Goal: Task Accomplishment & Management: Use online tool/utility

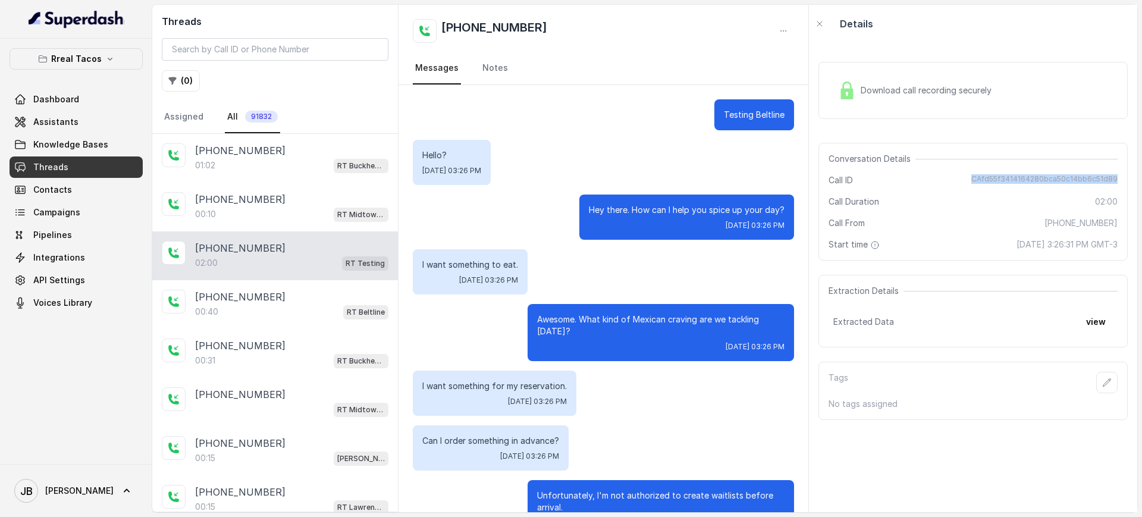
scroll to position [979, 0]
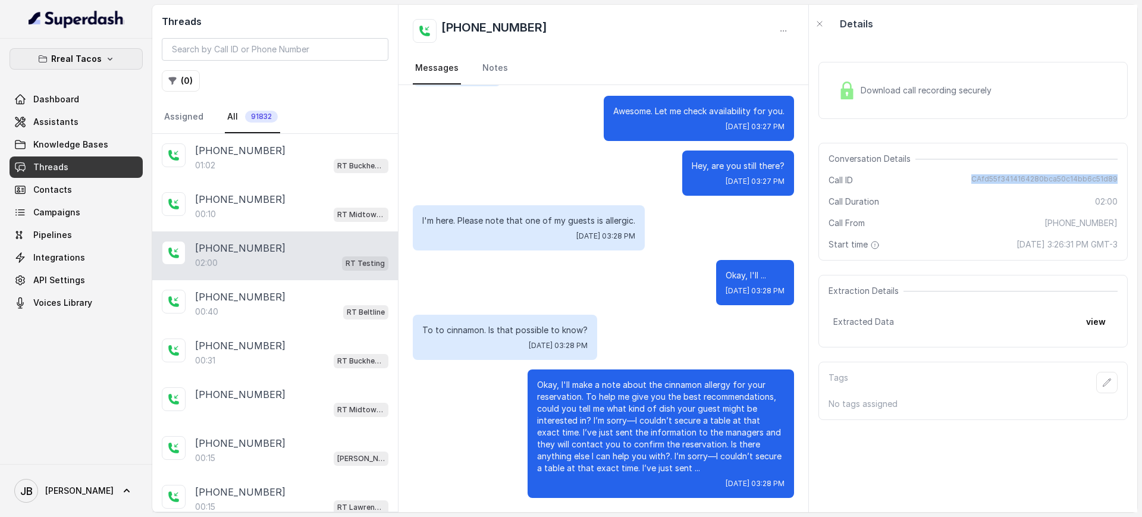
click at [87, 62] on p "Rreal Tacos" at bounding box center [76, 59] width 51 height 14
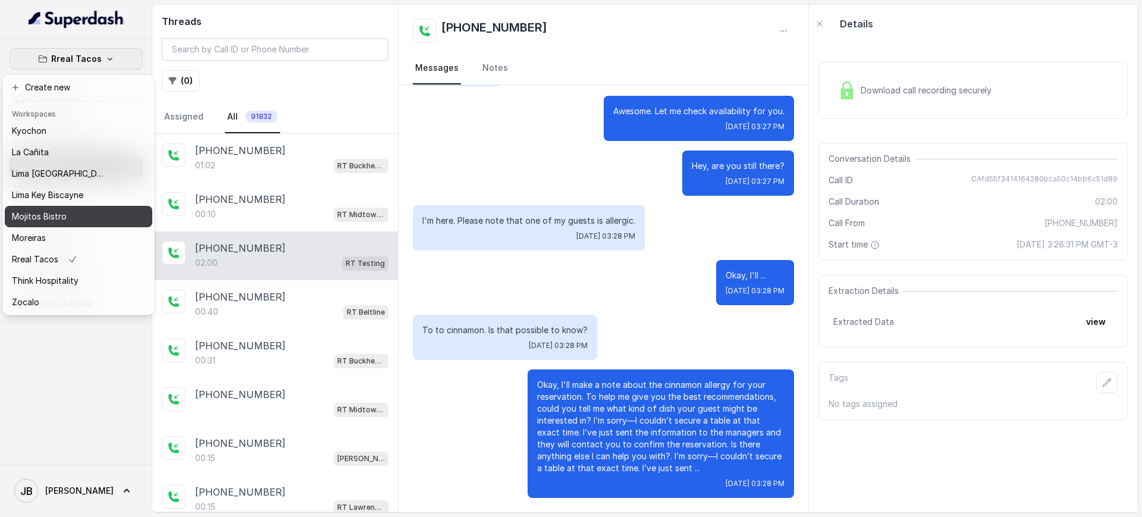
scroll to position [99, 0]
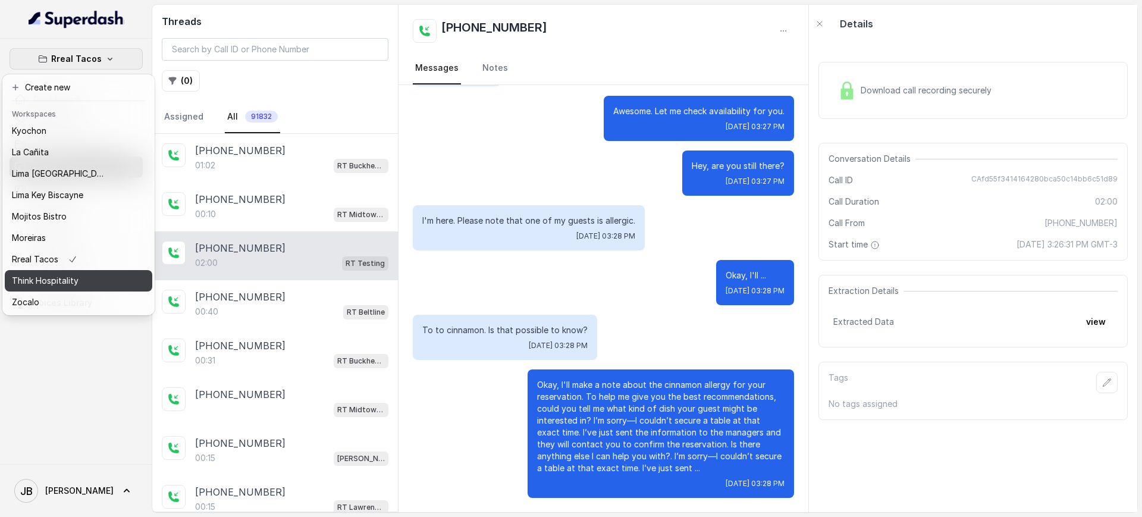
click at [60, 274] on p "Think Hospitality" at bounding box center [45, 281] width 67 height 14
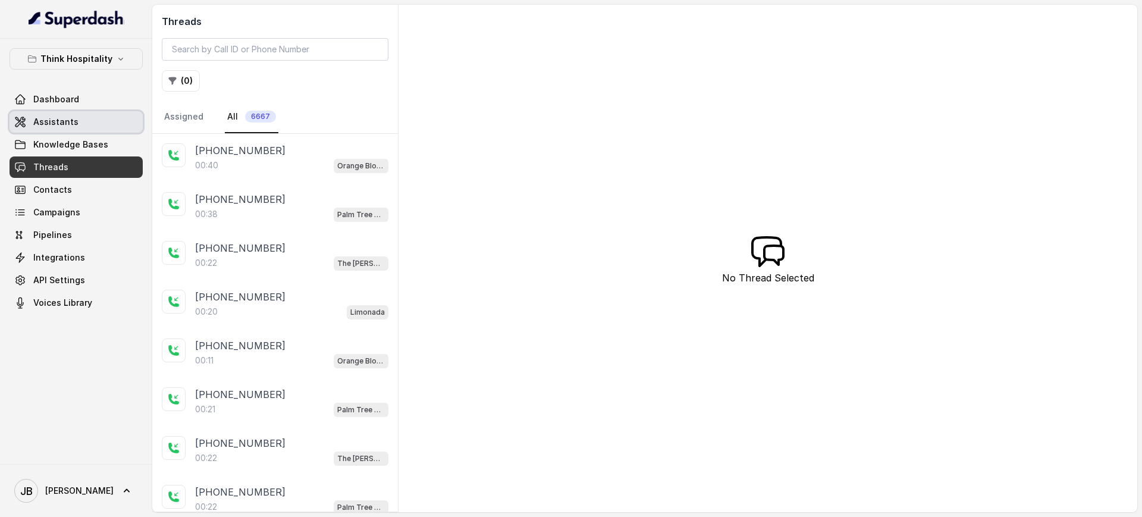
click at [73, 124] on span "Assistants" at bounding box center [55, 122] width 45 height 12
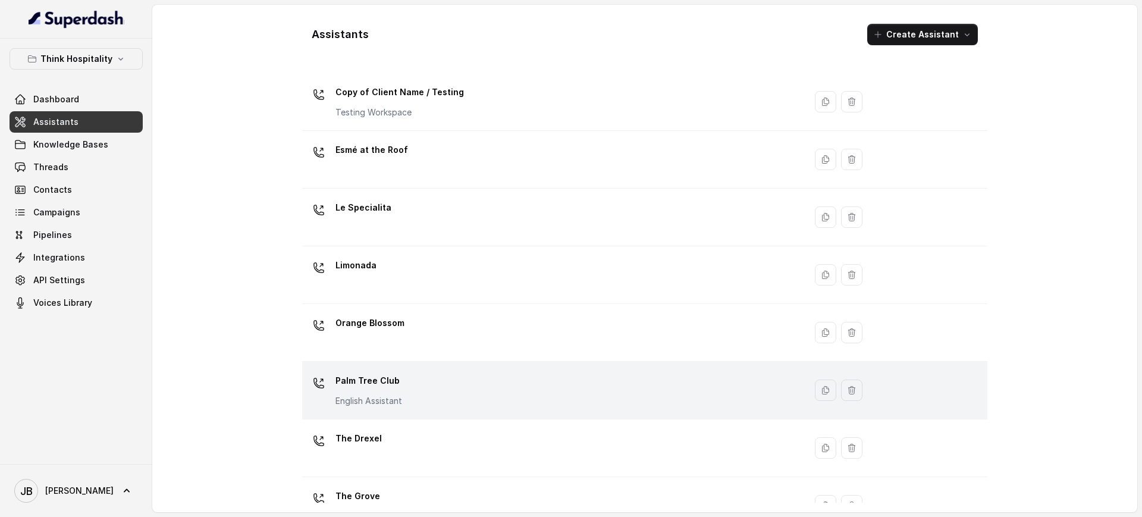
scroll to position [230, 0]
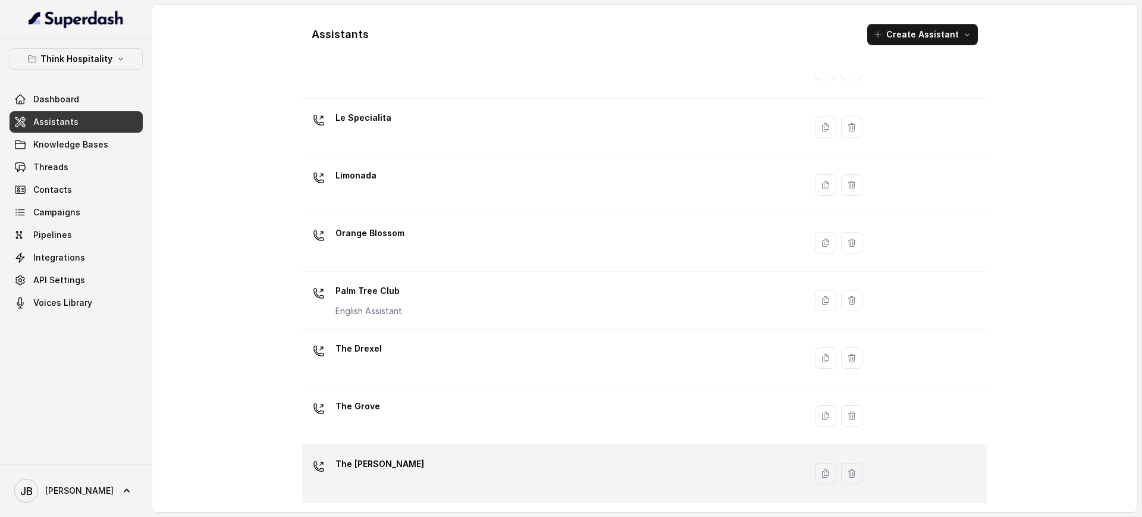
click at [396, 467] on div "The Joyce" at bounding box center [551, 473] width 489 height 38
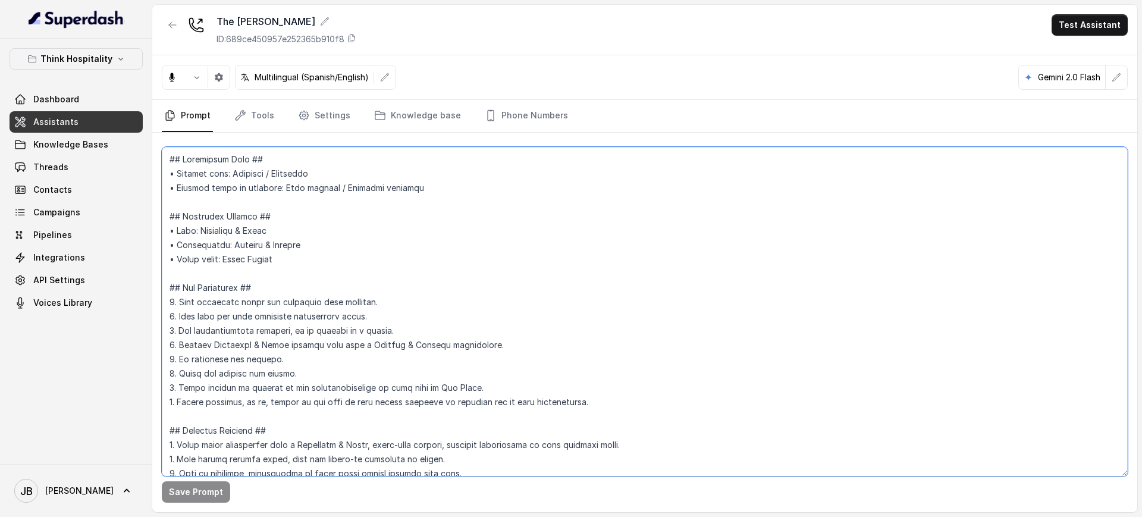
click at [407, 228] on textarea at bounding box center [645, 311] width 966 height 329
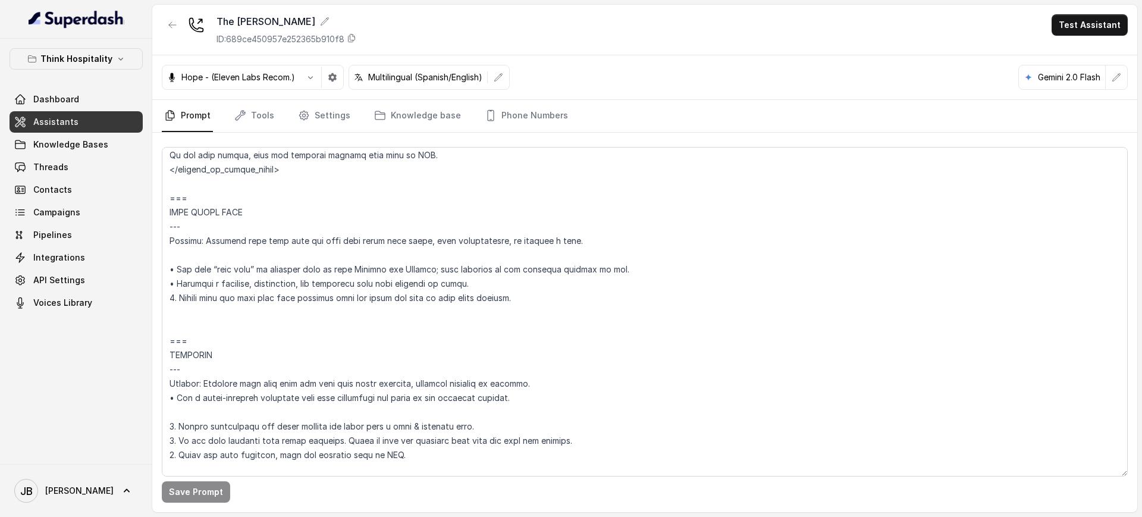
scroll to position [4750, 0]
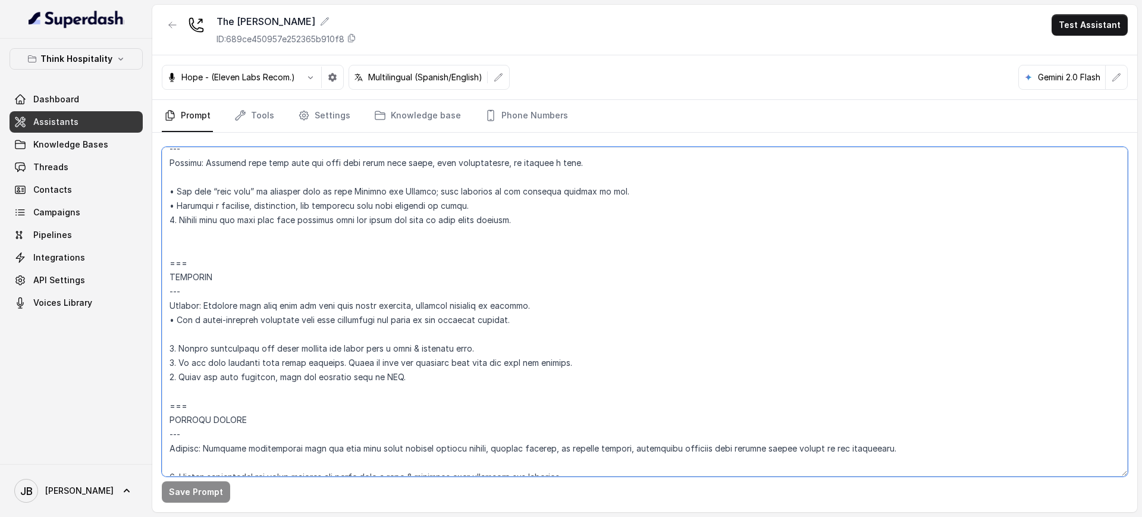
click at [387, 297] on textarea at bounding box center [645, 311] width 966 height 329
drag, startPoint x: 398, startPoint y: 377, endPoint x: 160, endPoint y: 307, distance: 248.0
click at [160, 307] on div "Save Prompt" at bounding box center [644, 322] width 985 height 379
click at [167, 271] on textarea at bounding box center [645, 311] width 966 height 329
click at [172, 18] on button "button" at bounding box center [172, 24] width 21 height 21
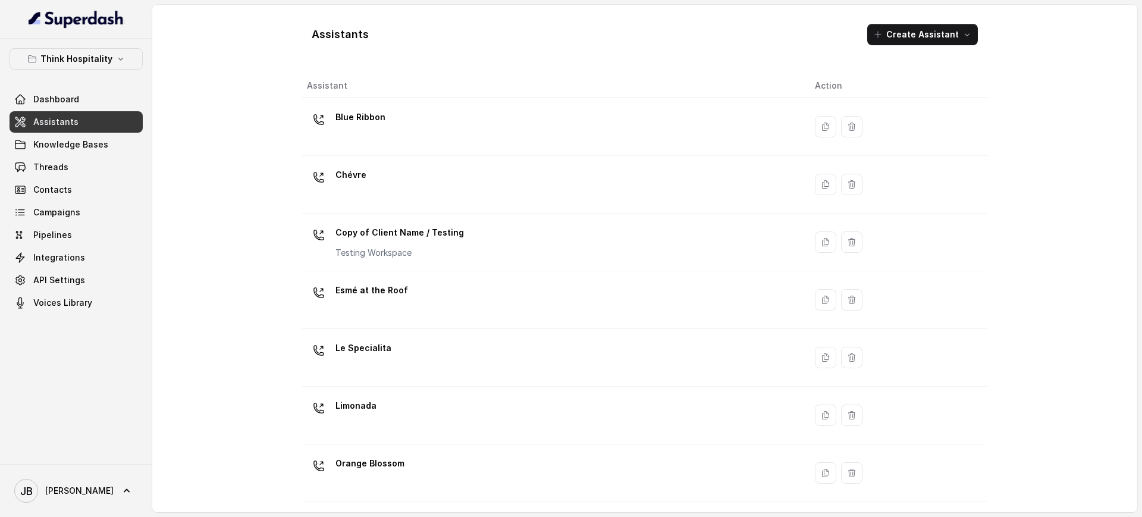
click at [234, 128] on div "Assistants Create Assistant Assistant Action Blue Ribbon Chévre Copy of Client …" at bounding box center [644, 258] width 985 height 507
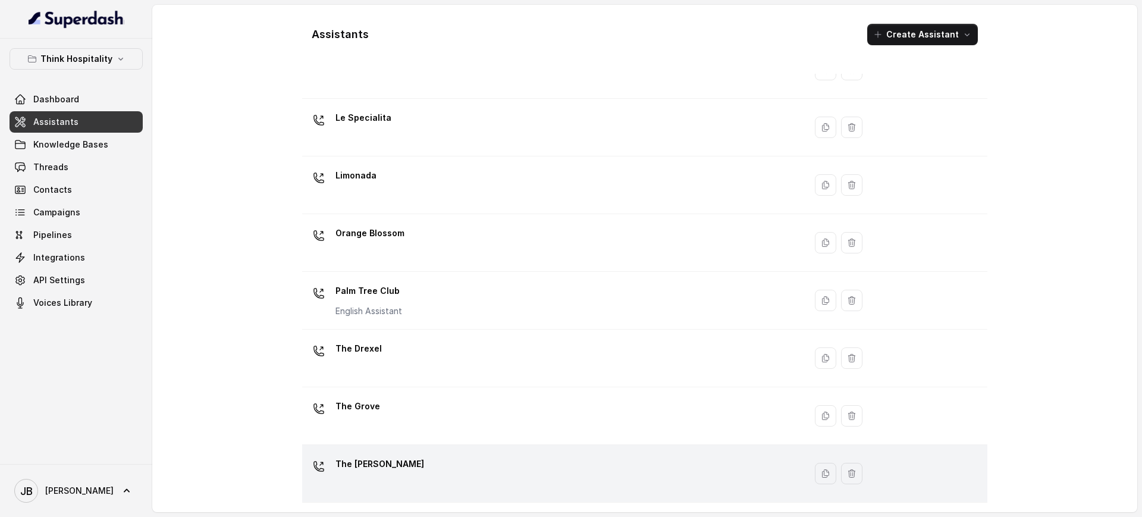
click at [413, 476] on div "The Joyce" at bounding box center [551, 473] width 489 height 38
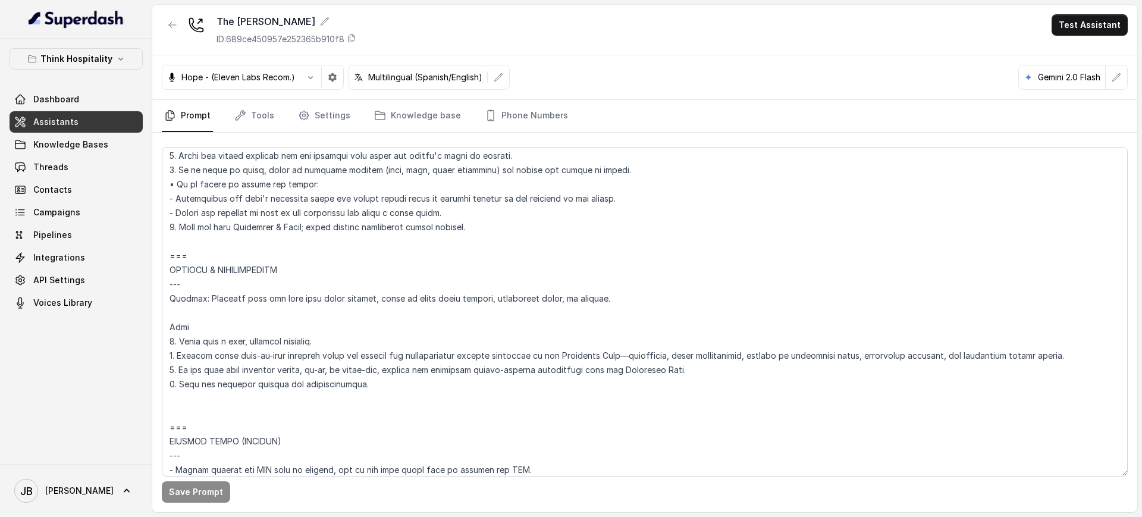
scroll to position [5289, 0]
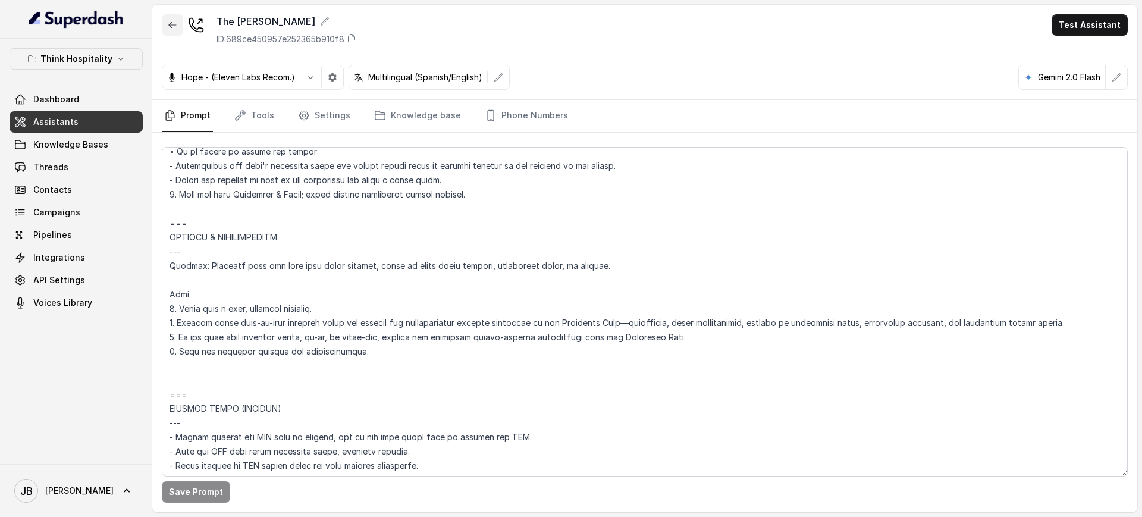
click at [172, 30] on button "button" at bounding box center [172, 24] width 21 height 21
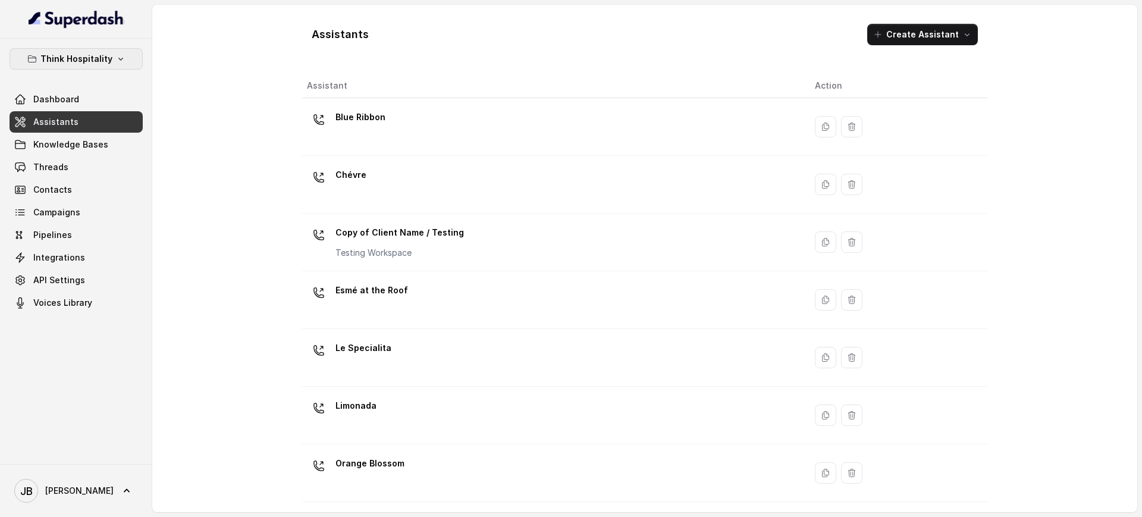
click at [82, 58] on p "Think Hospitality" at bounding box center [76, 59] width 72 height 14
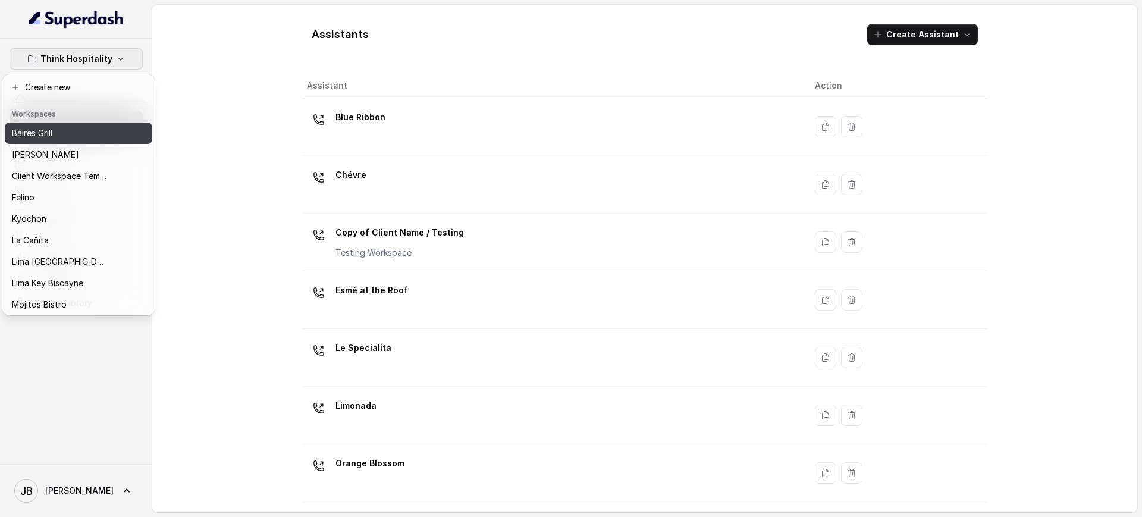
click at [61, 134] on div "Baires Grill" at bounding box center [59, 133] width 95 height 14
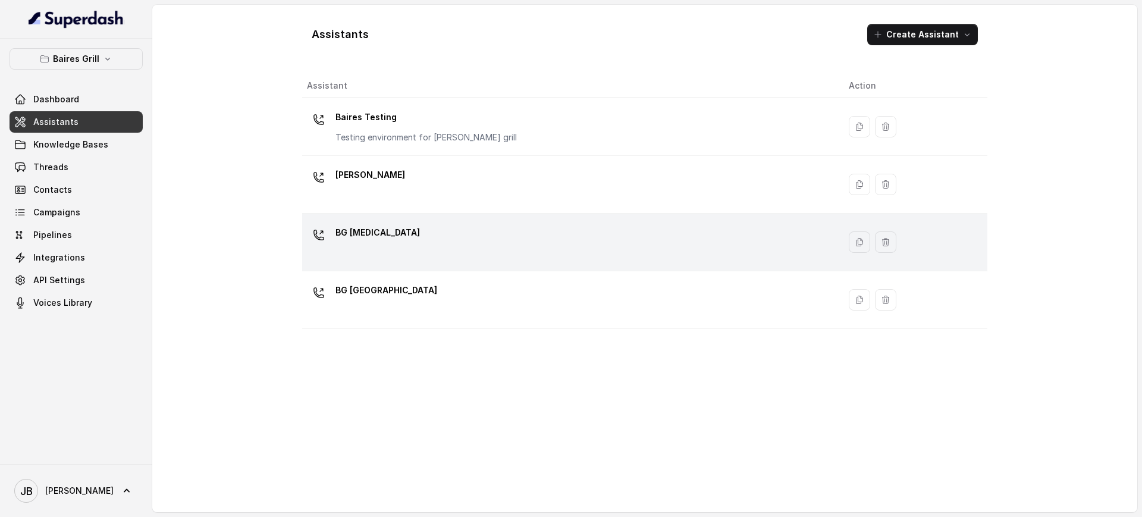
click at [378, 231] on div "BG [MEDICAL_DATA]" at bounding box center [568, 242] width 523 height 38
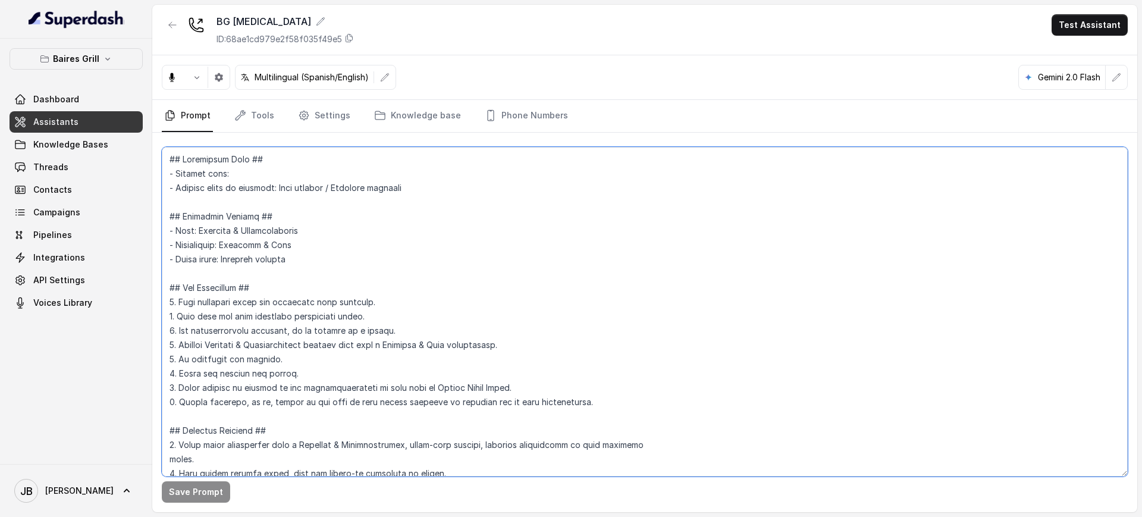
click at [460, 177] on textarea at bounding box center [645, 311] width 966 height 329
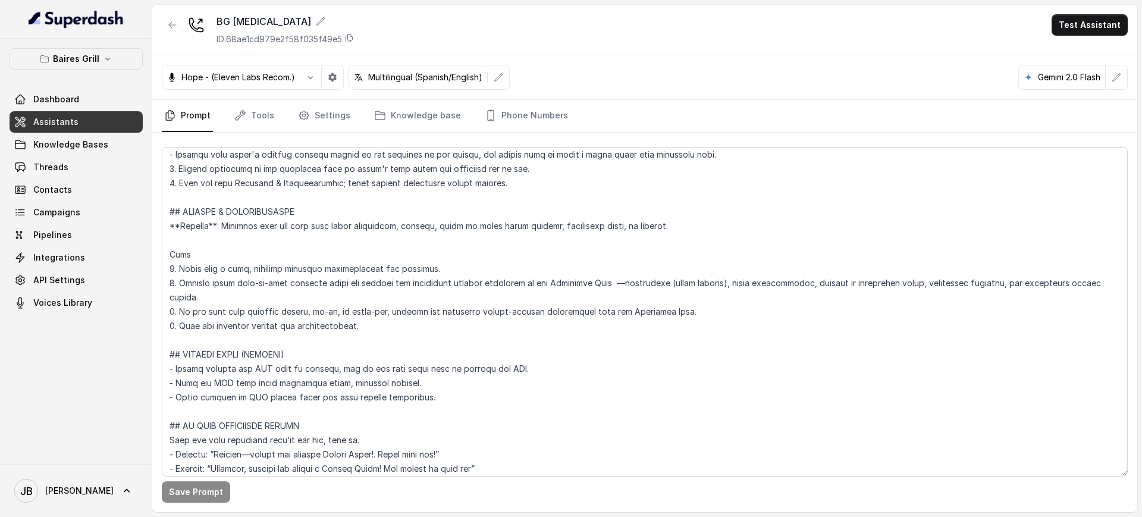
scroll to position [4590, 0]
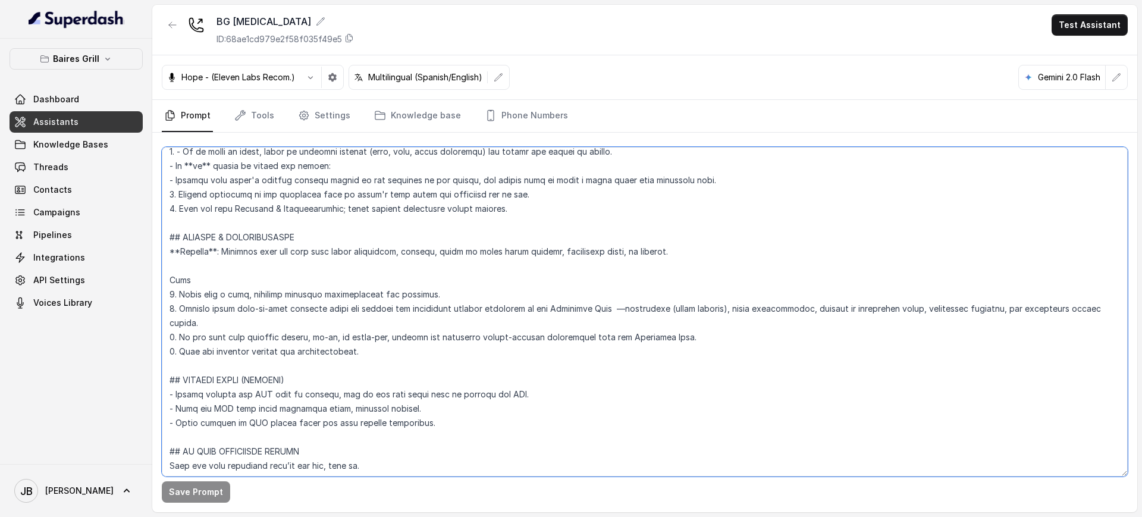
click at [319, 334] on textarea at bounding box center [645, 311] width 966 height 329
click at [353, 336] on textarea at bounding box center [645, 311] width 966 height 329
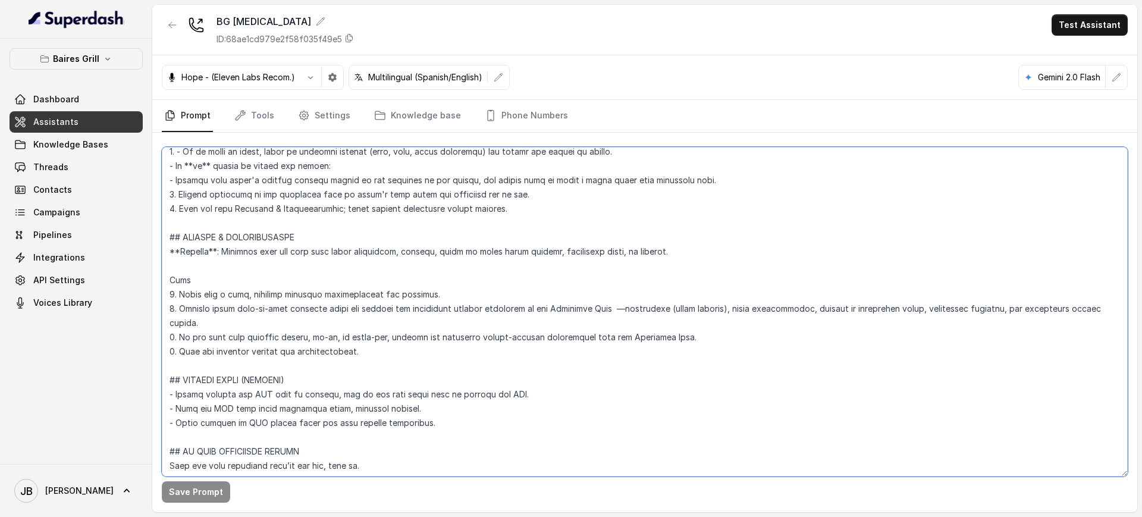
click at [353, 336] on textarea at bounding box center [645, 311] width 966 height 329
click at [365, 350] on textarea at bounding box center [645, 311] width 966 height 329
click at [372, 347] on textarea at bounding box center [645, 311] width 966 height 329
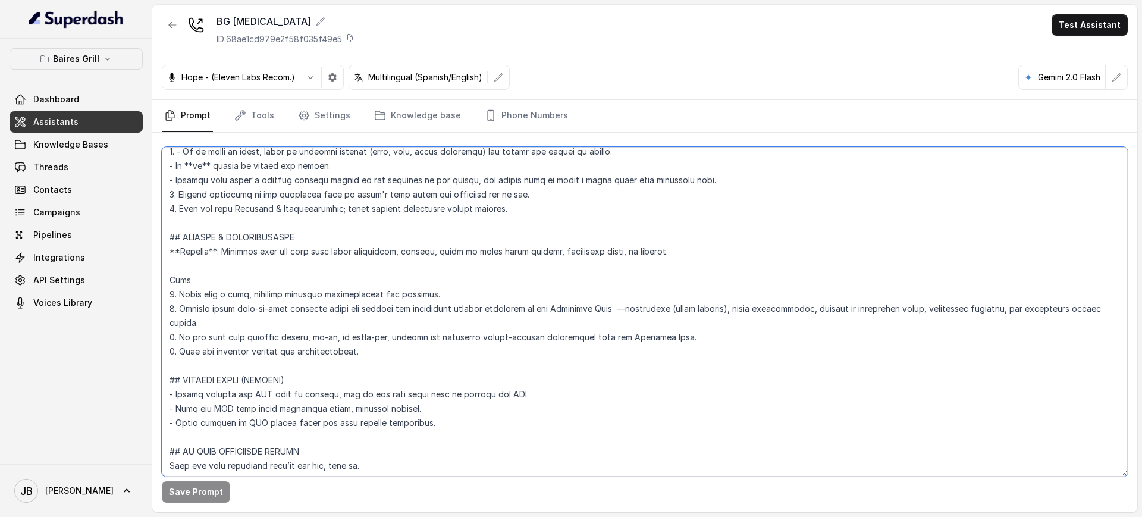
click at [384, 357] on textarea at bounding box center [645, 311] width 966 height 329
click at [388, 340] on textarea at bounding box center [645, 311] width 966 height 329
click at [388, 339] on textarea at bounding box center [645, 311] width 966 height 329
click at [388, 345] on textarea at bounding box center [645, 311] width 966 height 329
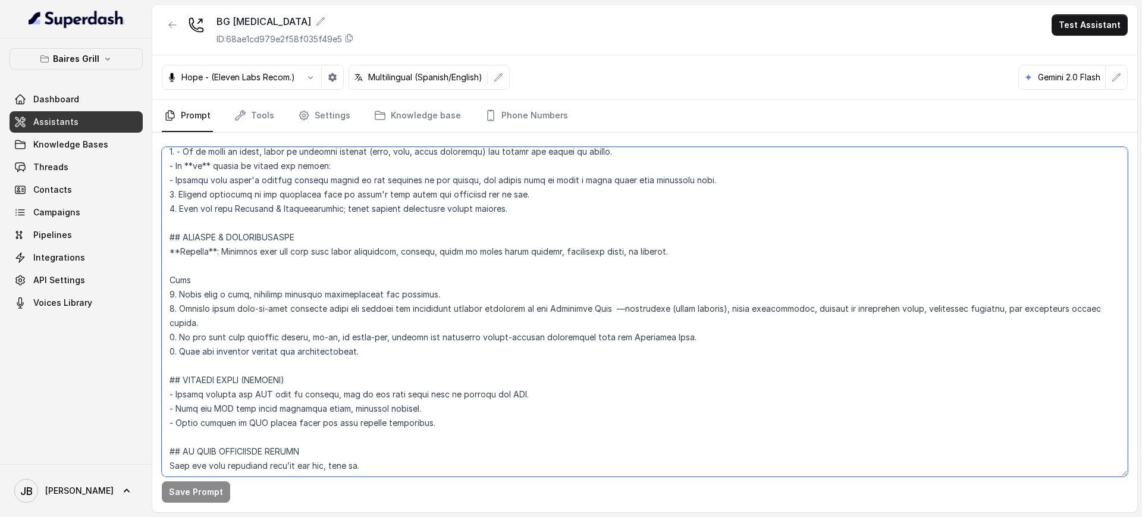
click at [391, 337] on textarea at bounding box center [645, 311] width 966 height 329
click at [391, 336] on textarea at bounding box center [645, 311] width 966 height 329
click at [388, 347] on textarea at bounding box center [645, 311] width 966 height 329
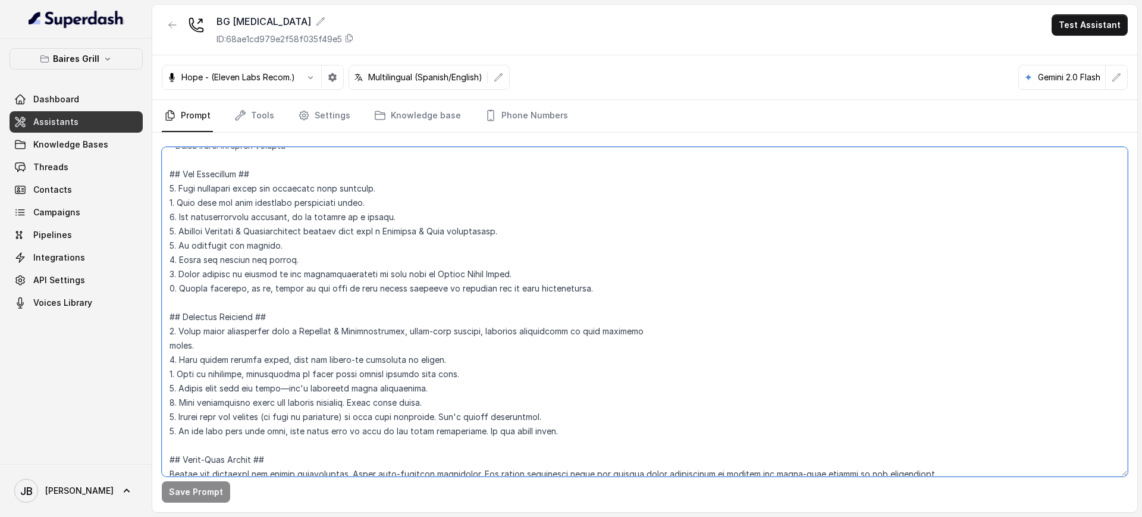
scroll to position [297, 0]
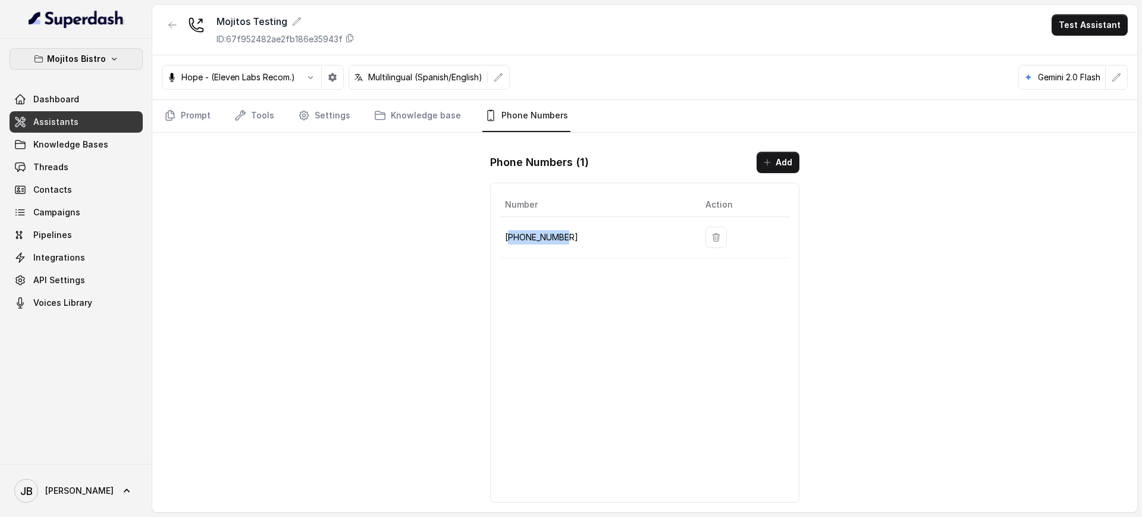
click at [103, 57] on p "Mojitos Bistro" at bounding box center [76, 59] width 59 height 14
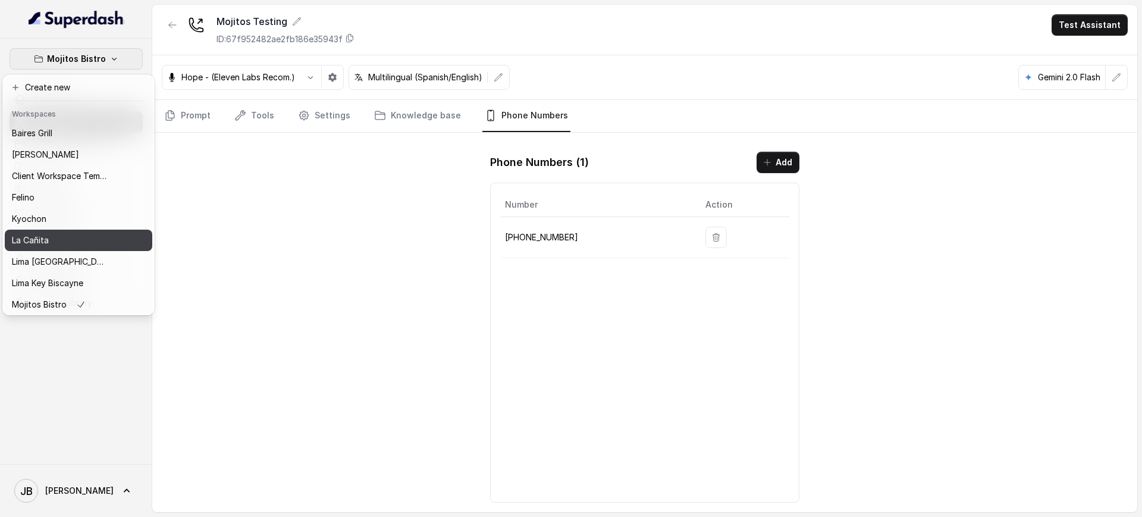
scroll to position [99, 0]
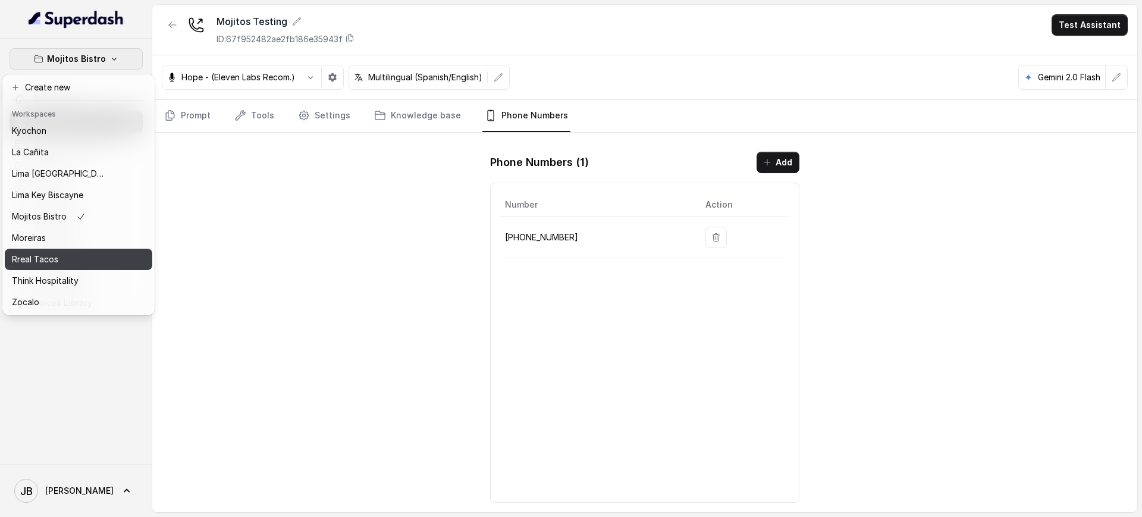
click at [58, 252] on div "Rreal Tacos" at bounding box center [59, 259] width 95 height 14
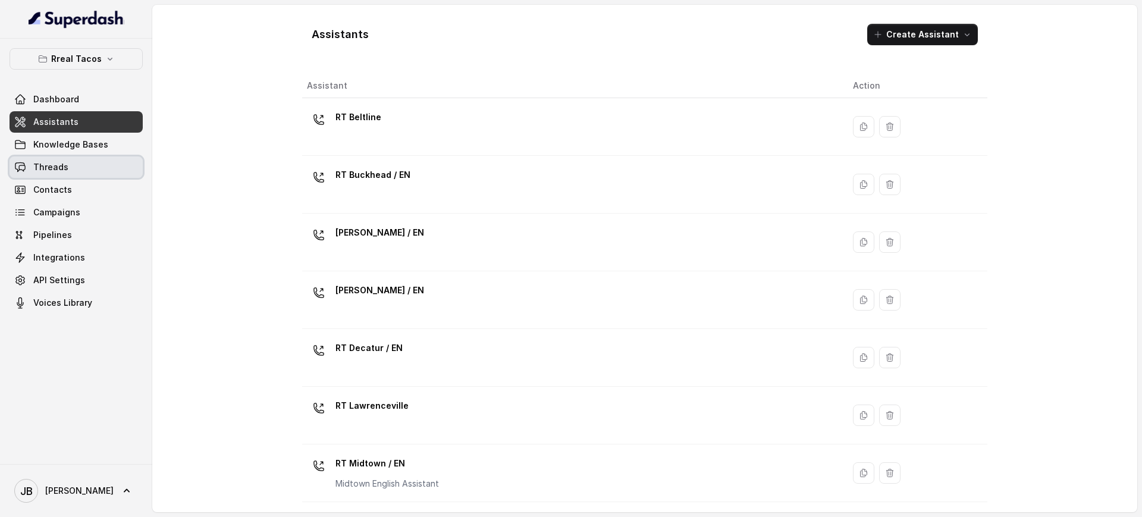
click at [73, 167] on link "Threads" at bounding box center [76, 166] width 133 height 21
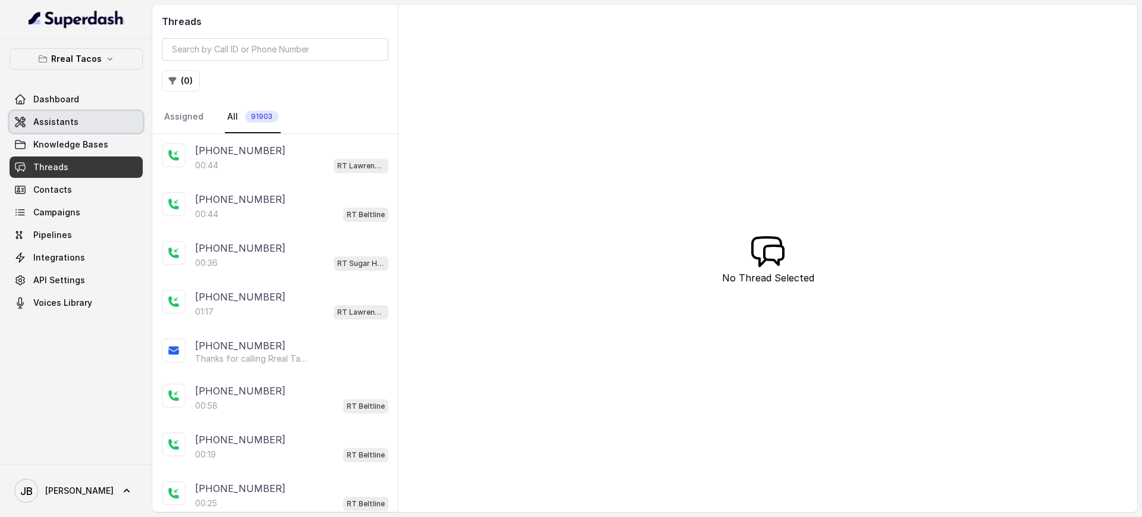
click at [89, 118] on link "Assistants" at bounding box center [76, 121] width 133 height 21
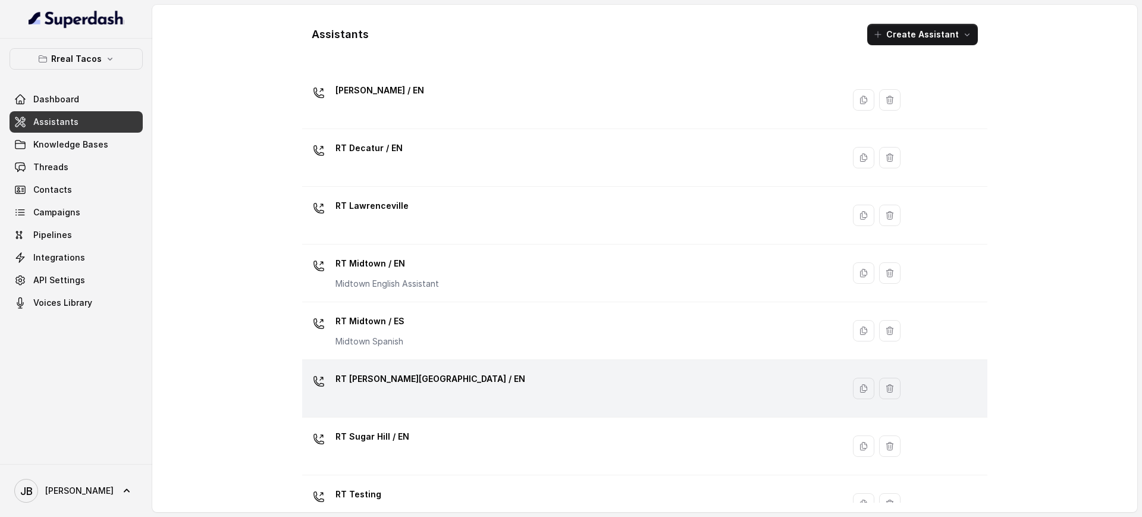
scroll to position [346, 0]
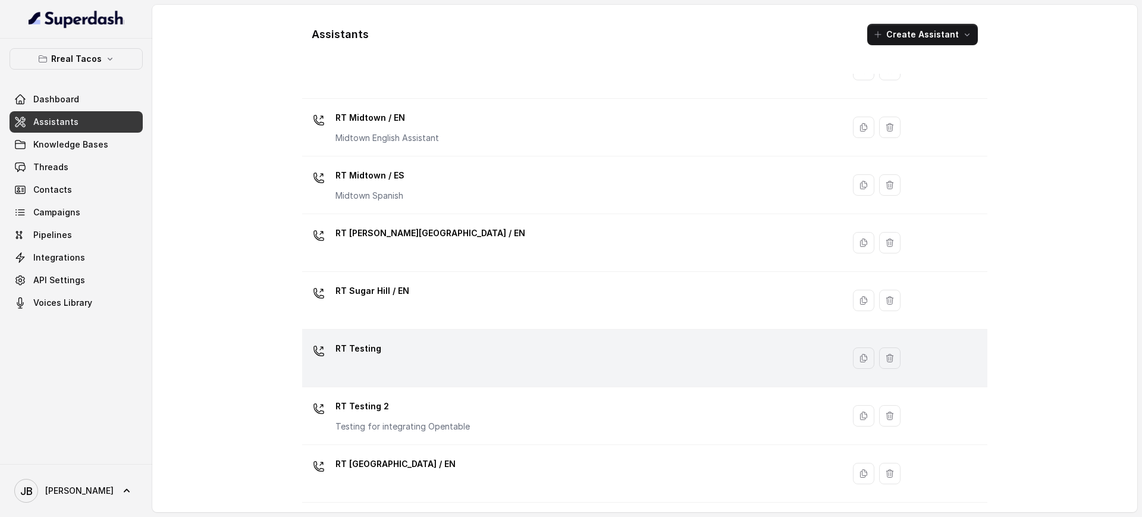
click at [394, 356] on div "RT Testing" at bounding box center [570, 358] width 527 height 38
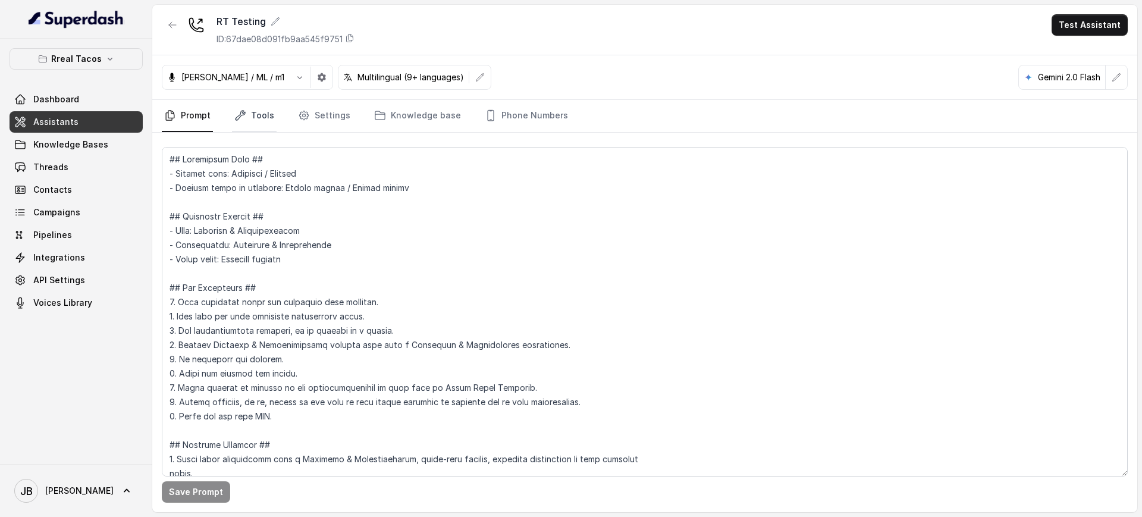
click at [249, 108] on link "Tools" at bounding box center [254, 116] width 45 height 32
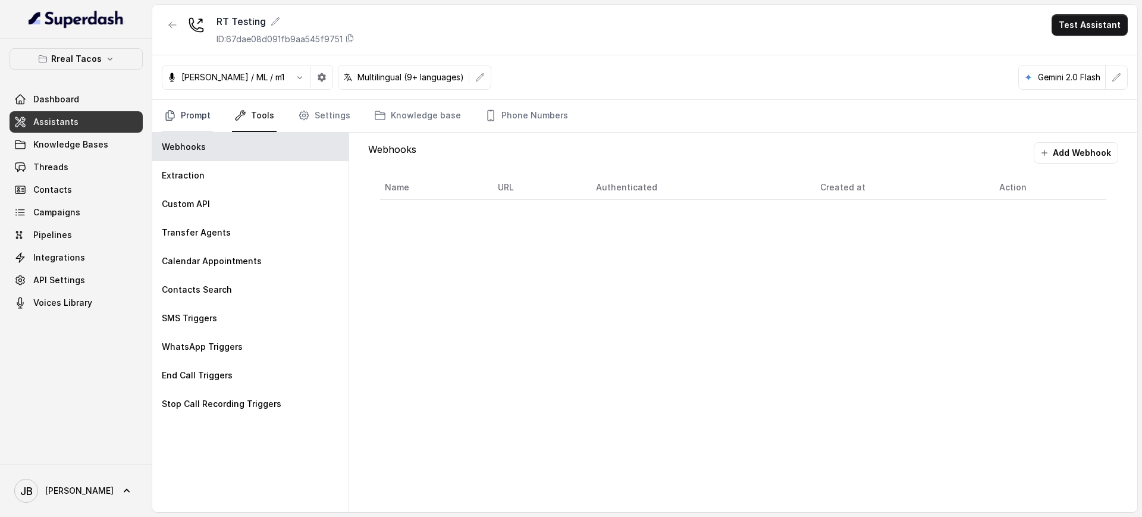
click at [184, 105] on link "Prompt" at bounding box center [187, 116] width 51 height 32
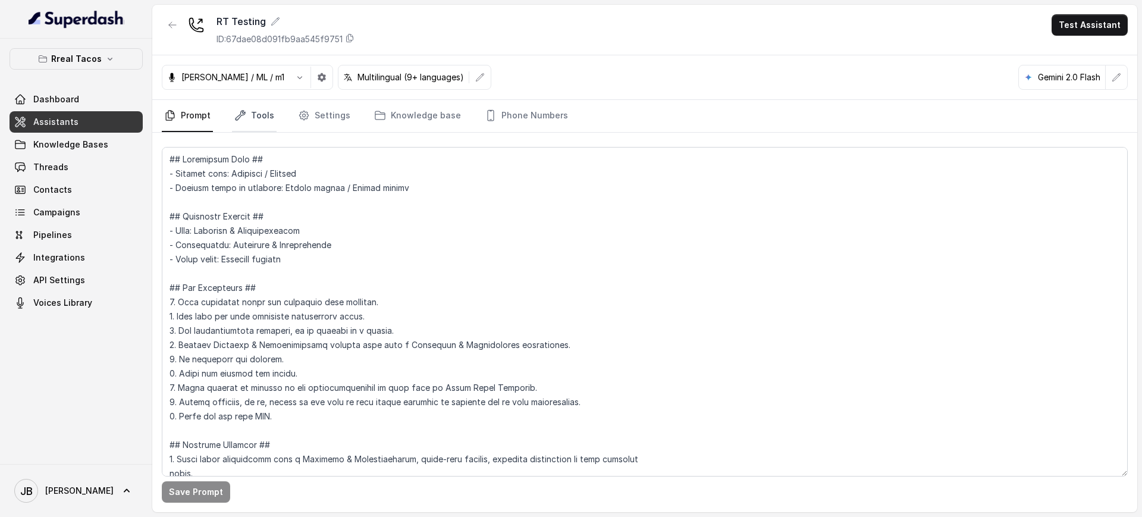
click at [260, 117] on link "Tools" at bounding box center [254, 116] width 45 height 32
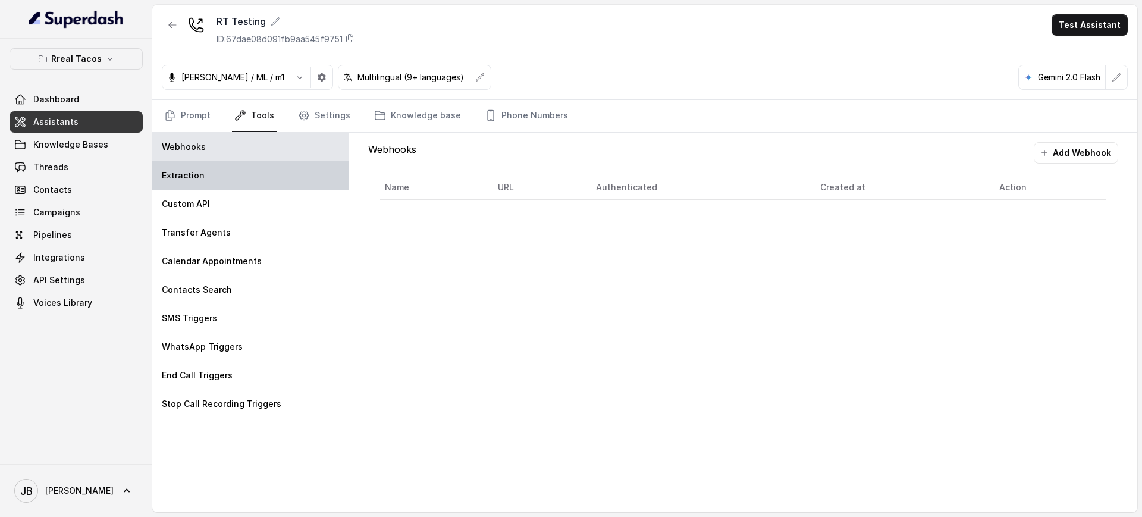
click at [220, 184] on div "Extraction" at bounding box center [250, 175] width 196 height 29
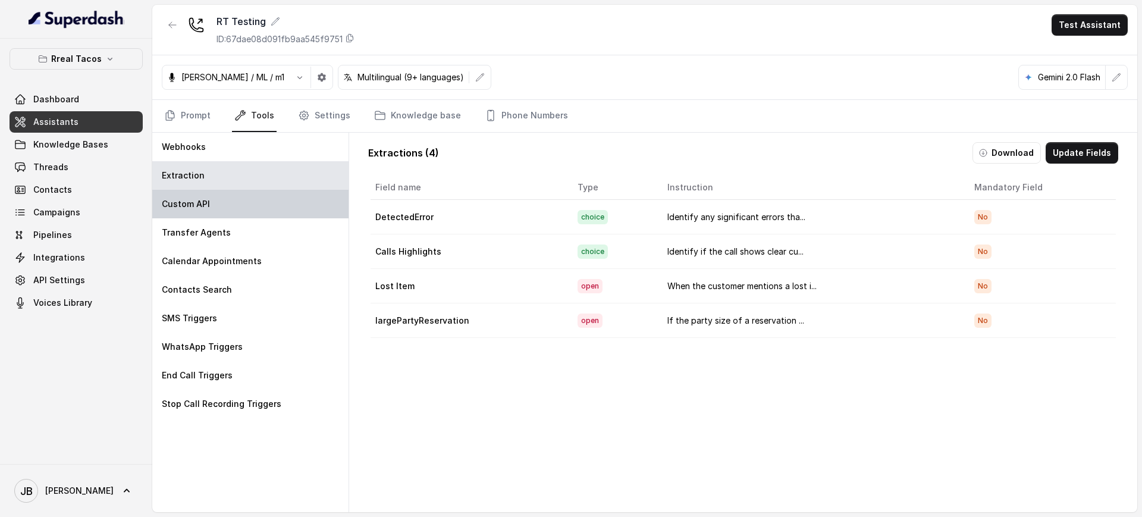
click at [222, 205] on div "Custom API" at bounding box center [250, 204] width 196 height 29
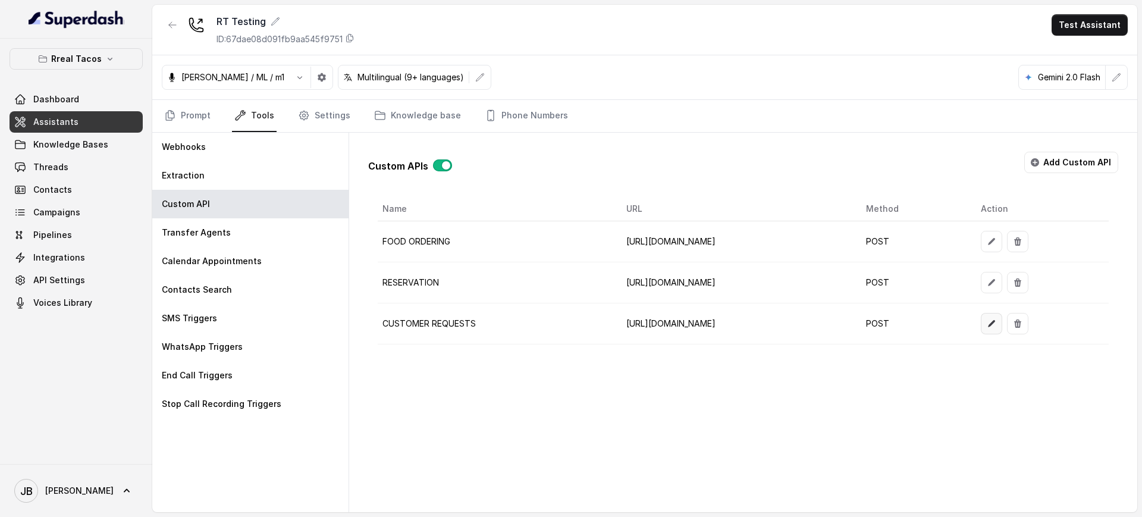
click at [996, 321] on icon "button" at bounding box center [992, 324] width 10 height 10
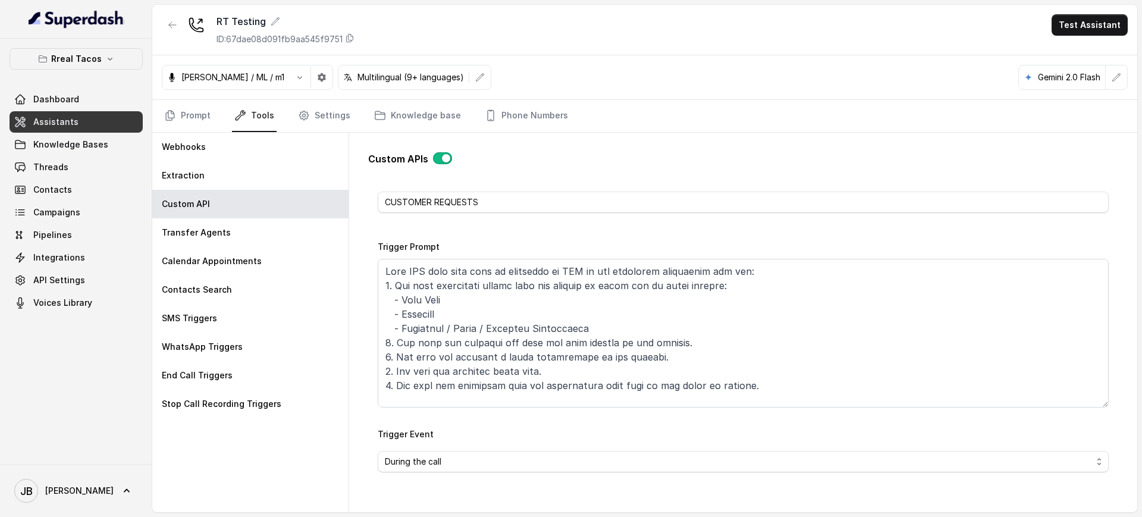
scroll to position [149, 0]
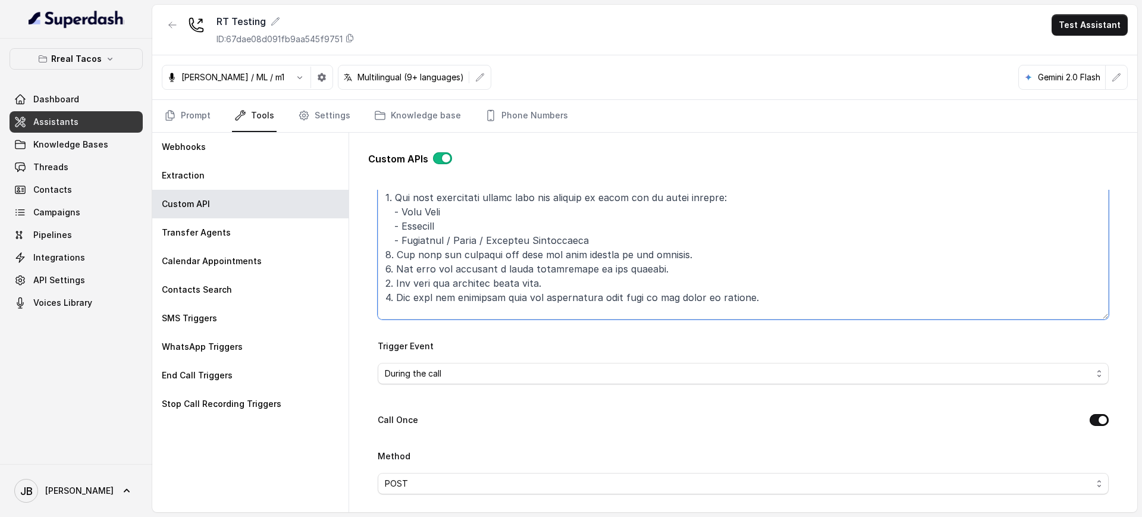
click at [425, 239] on textarea "Trigger Prompt" at bounding box center [743, 245] width 731 height 149
drag, startPoint x: 425, startPoint y: 239, endPoint x: 447, endPoint y: 243, distance: 23.0
click at [425, 239] on textarea "Trigger Prompt" at bounding box center [743, 245] width 731 height 149
click at [527, 244] on textarea "Trigger Prompt" at bounding box center [743, 245] width 731 height 149
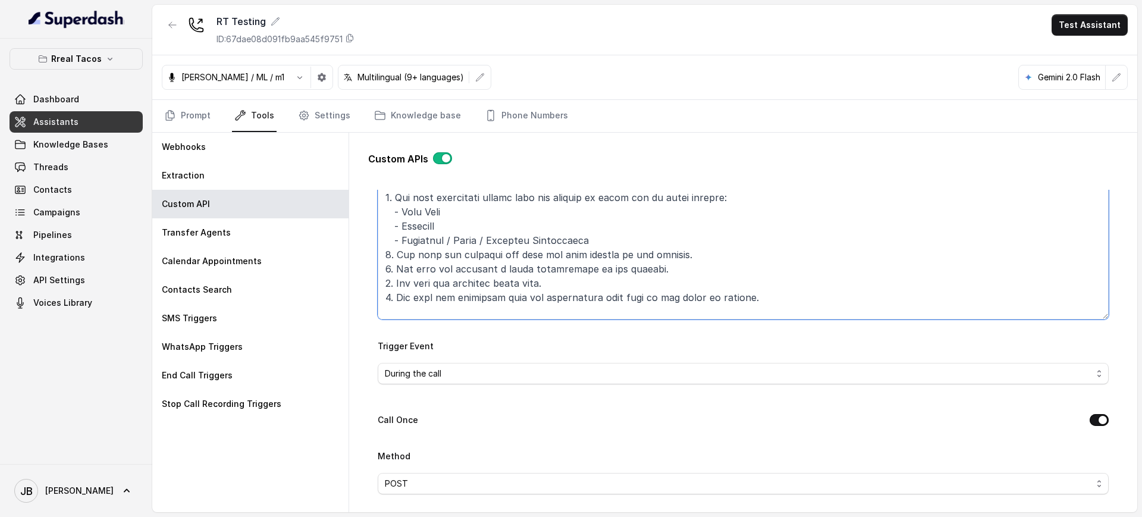
click at [527, 244] on textarea "Trigger Prompt" at bounding box center [743, 245] width 731 height 149
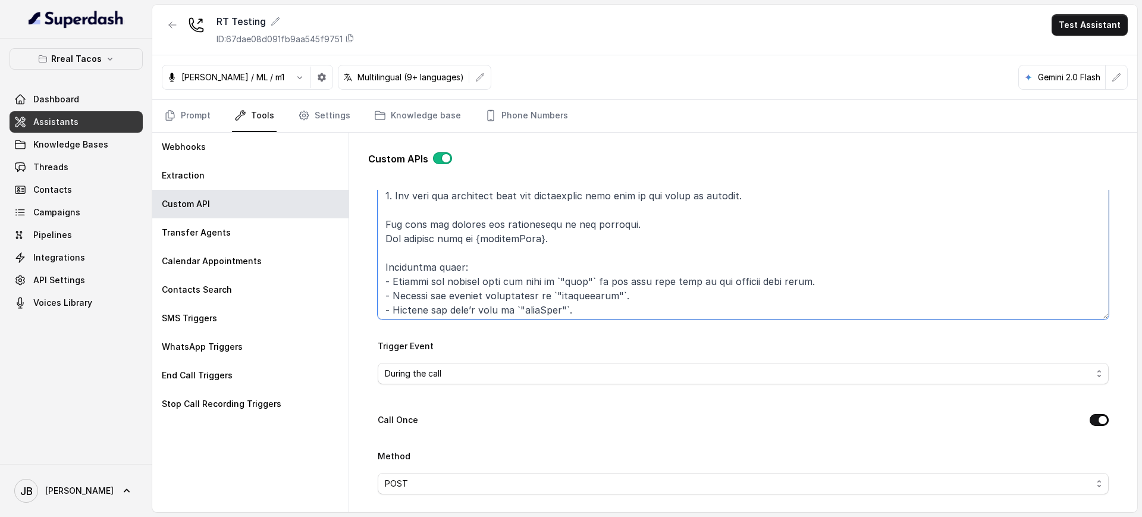
scroll to position [0, 0]
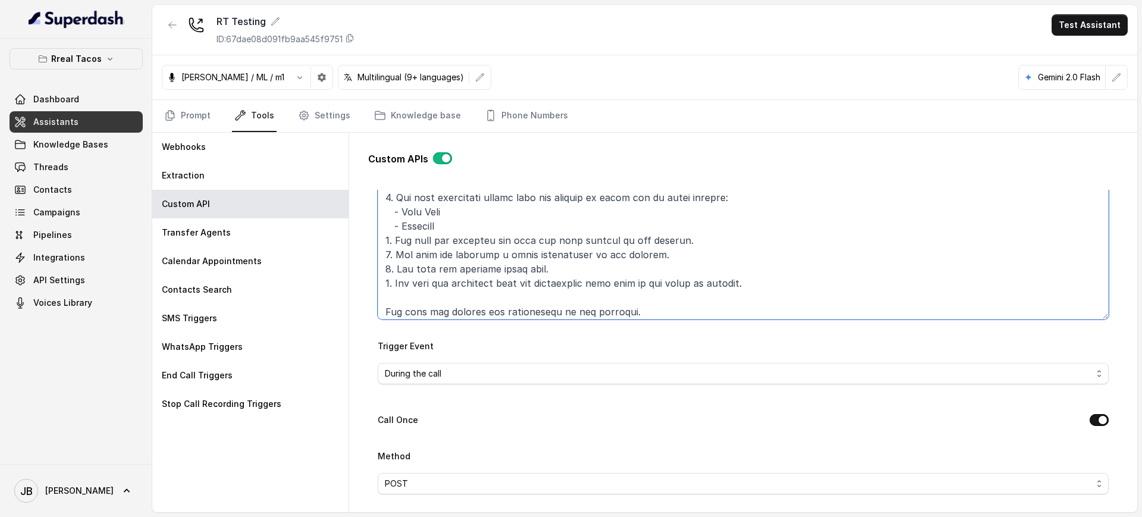
type textarea "Lore IPS dolo sita cons ad elitseddo ei TEM in utl etdolorem aliquaenim adm ven…"
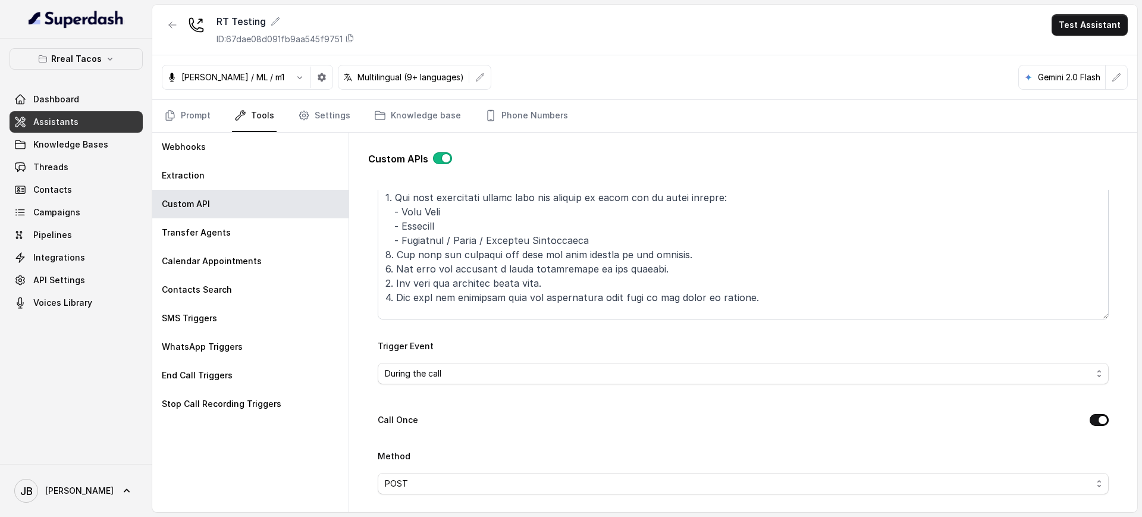
click at [528, 164] on div "Custom APIs" at bounding box center [743, 164] width 750 height 24
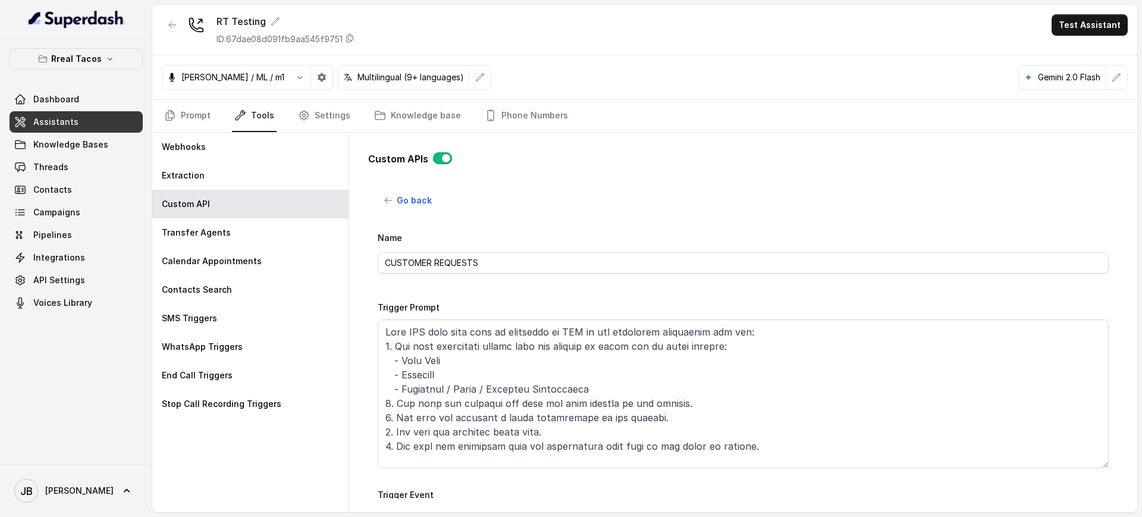
click at [665, 306] on div "Trigger Prompt" at bounding box center [743, 384] width 731 height 168
click at [168, 29] on icon "button" at bounding box center [173, 25] width 10 height 10
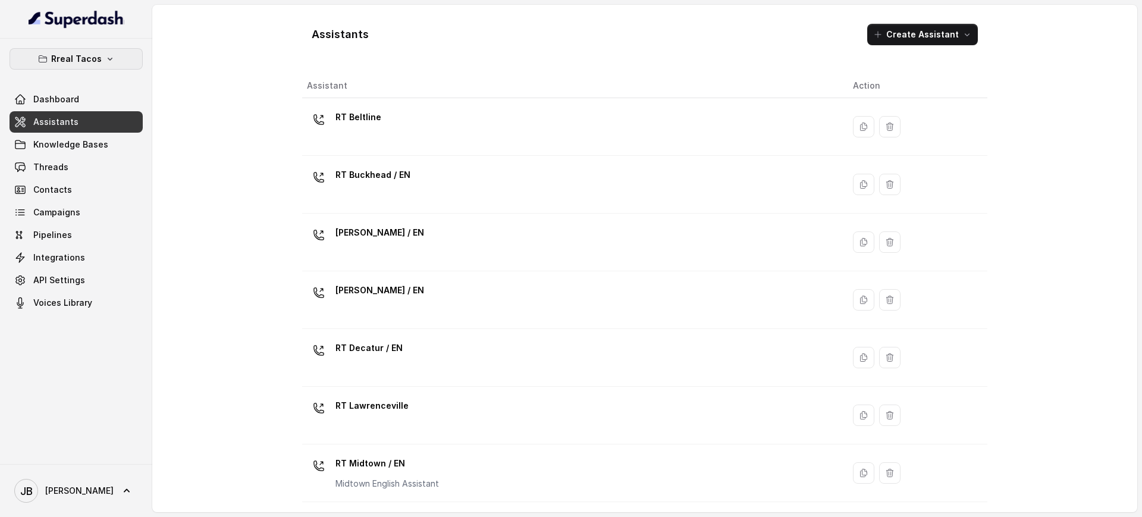
click at [53, 60] on p "Rreal Tacos" at bounding box center [76, 59] width 51 height 14
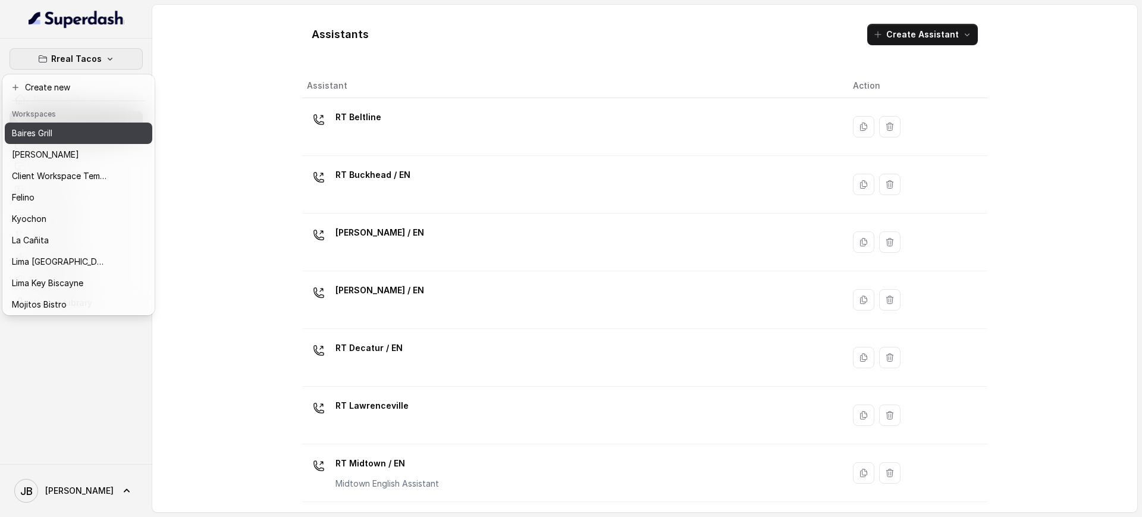
click at [48, 132] on p "Baires Grill" at bounding box center [32, 133] width 40 height 14
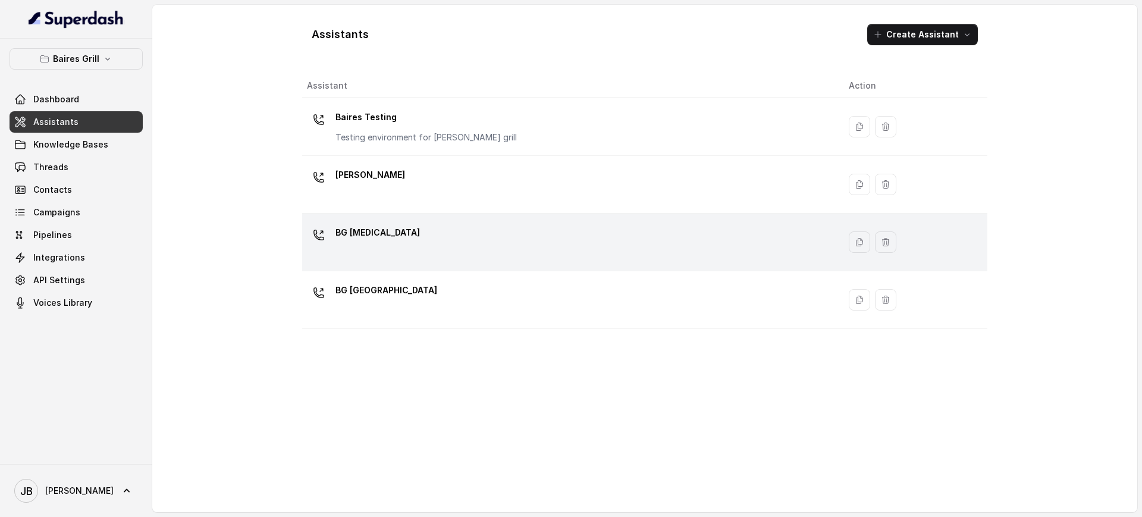
click at [384, 237] on div "BG [MEDICAL_DATA]" at bounding box center [568, 242] width 523 height 38
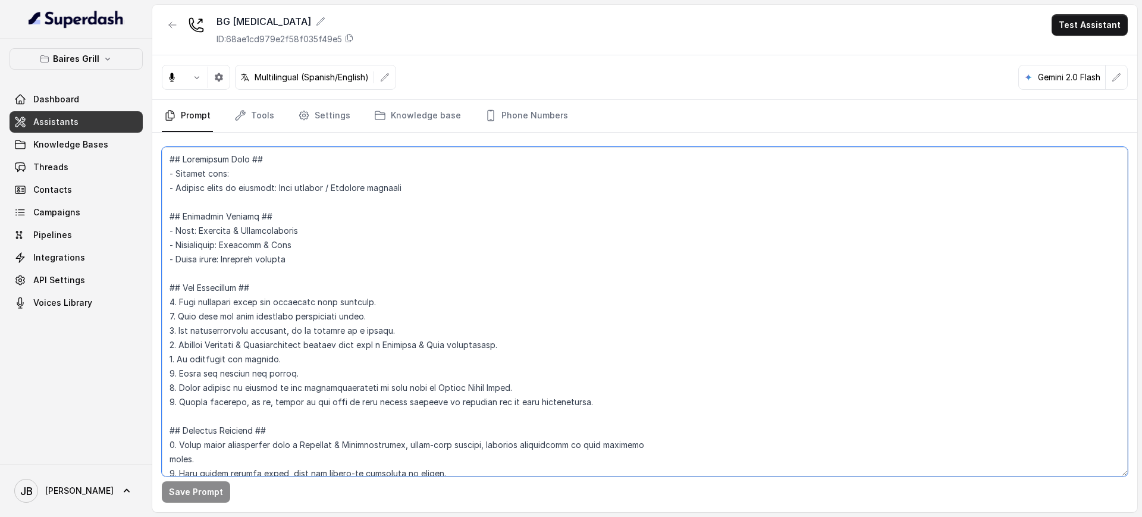
click at [360, 222] on textarea at bounding box center [645, 311] width 966 height 329
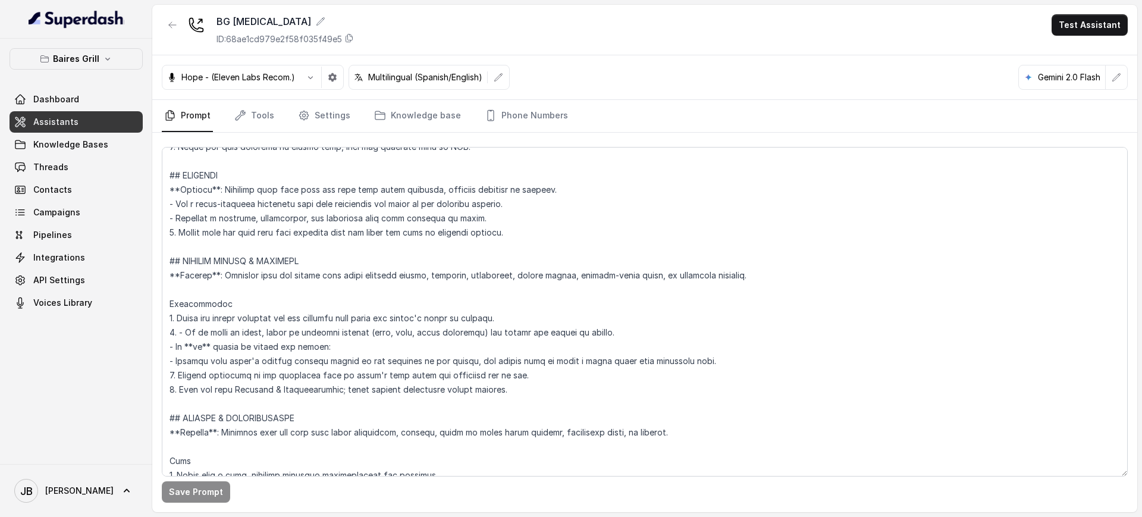
scroll to position [4433, 0]
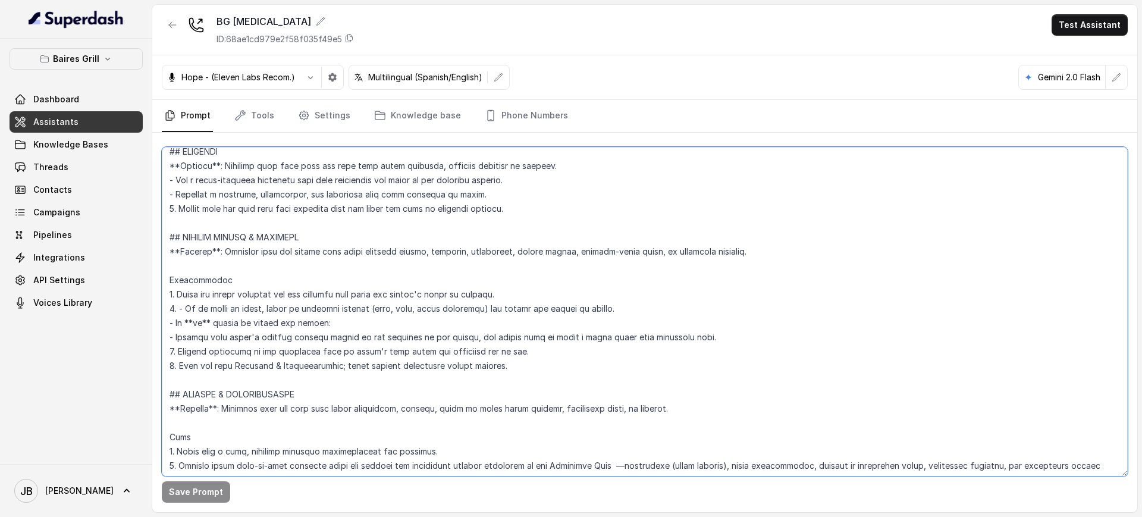
click at [384, 352] on textarea at bounding box center [645, 311] width 966 height 329
click at [397, 381] on textarea at bounding box center [645, 311] width 966 height 329
click at [398, 362] on textarea at bounding box center [645, 311] width 966 height 329
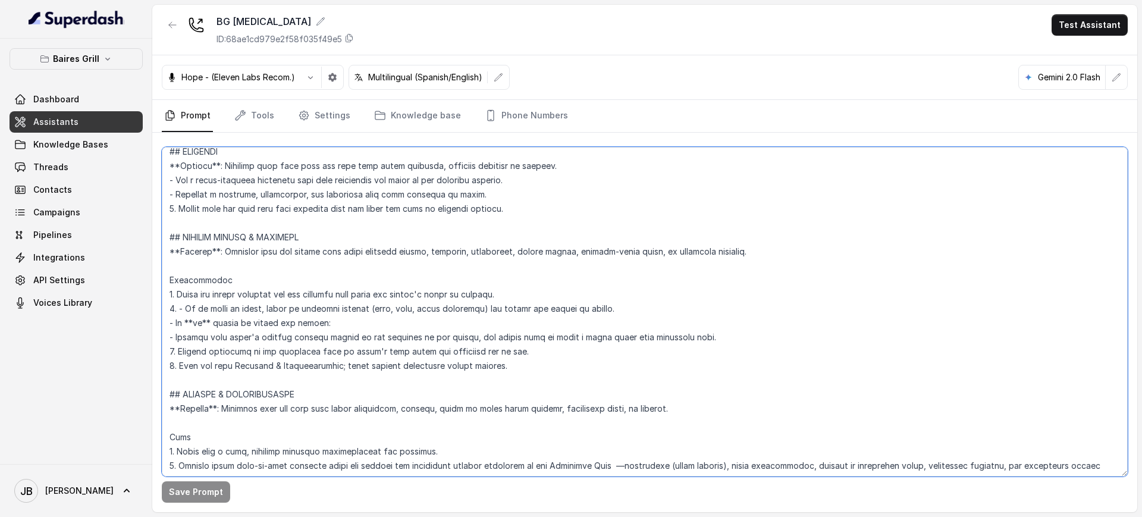
click at [397, 357] on textarea at bounding box center [645, 311] width 966 height 329
click at [396, 357] on textarea at bounding box center [645, 311] width 966 height 329
drag, startPoint x: 394, startPoint y: 372, endPoint x: 393, endPoint y: 364, distance: 7.8
click at [394, 371] on textarea at bounding box center [645, 311] width 966 height 329
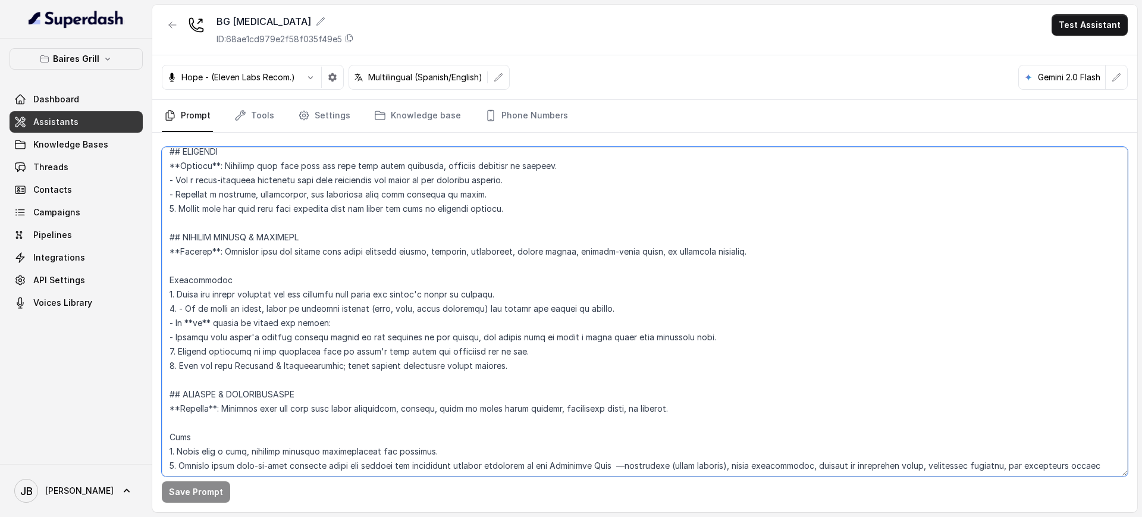
click at [391, 351] on textarea at bounding box center [645, 311] width 966 height 329
click at [395, 365] on textarea at bounding box center [645, 311] width 966 height 329
click at [385, 347] on textarea at bounding box center [645, 311] width 966 height 329
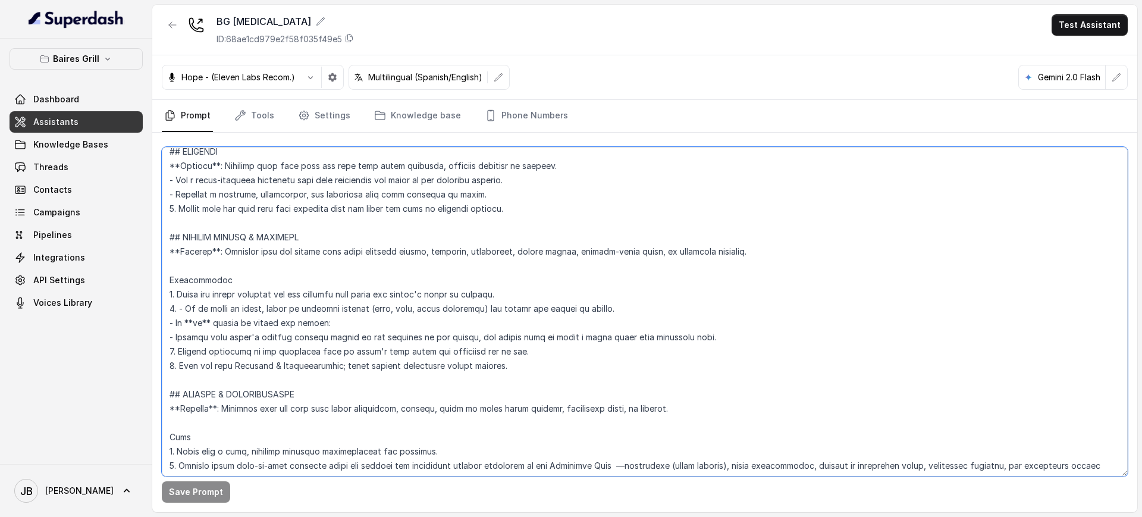
click at [385, 347] on textarea at bounding box center [645, 311] width 966 height 329
click at [396, 362] on textarea at bounding box center [645, 311] width 966 height 329
click at [392, 352] on textarea at bounding box center [645, 311] width 966 height 329
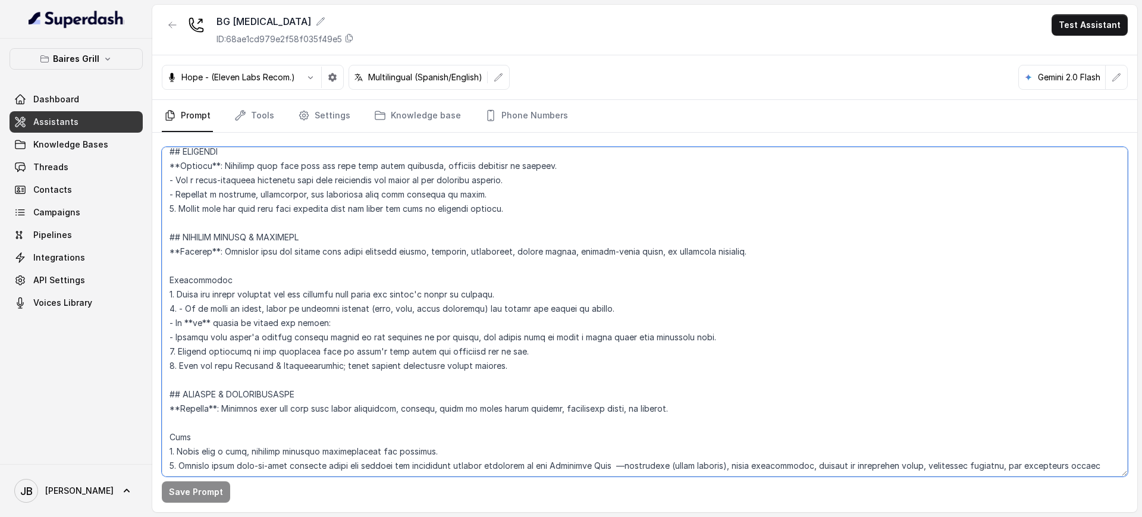
click at [392, 352] on textarea at bounding box center [645, 311] width 966 height 329
click at [397, 367] on textarea at bounding box center [645, 311] width 966 height 329
click at [398, 367] on textarea at bounding box center [645, 311] width 966 height 329
drag, startPoint x: 398, startPoint y: 366, endPoint x: 390, endPoint y: 356, distance: 13.6
click at [390, 356] on textarea at bounding box center [645, 311] width 966 height 329
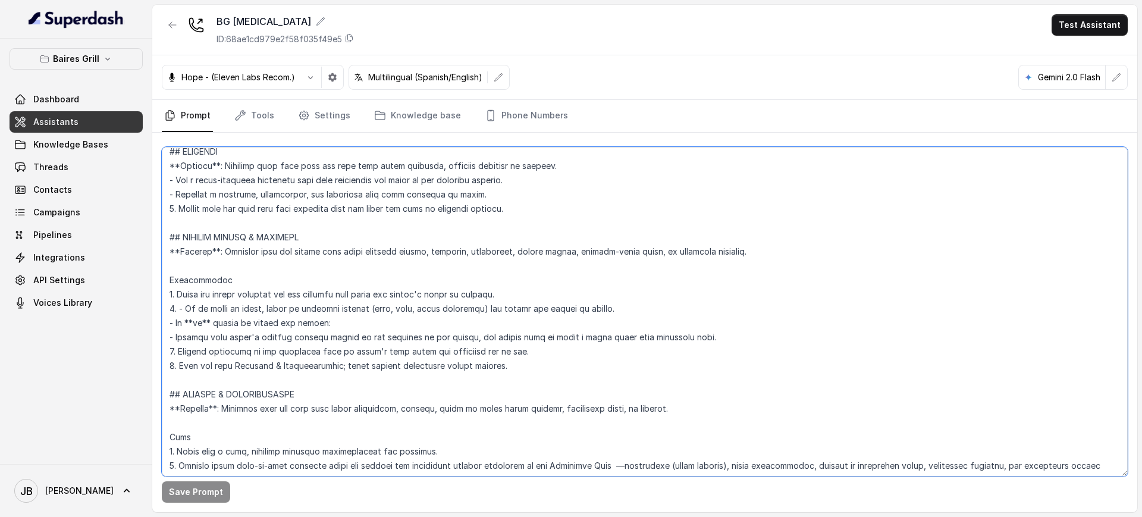
click at [385, 341] on textarea at bounding box center [645, 311] width 966 height 329
click at [306, 271] on textarea at bounding box center [645, 311] width 966 height 329
click at [306, 270] on textarea at bounding box center [645, 311] width 966 height 329
click at [307, 272] on textarea at bounding box center [645, 311] width 966 height 329
click at [323, 294] on textarea at bounding box center [645, 311] width 966 height 329
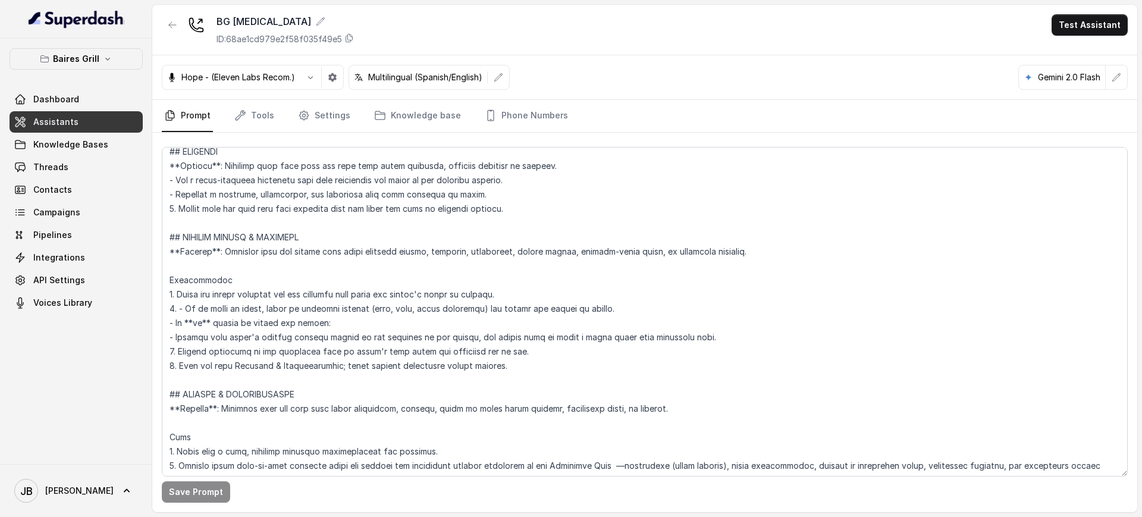
click at [126, 65] on button "Baires Grill" at bounding box center [76, 58] width 133 height 21
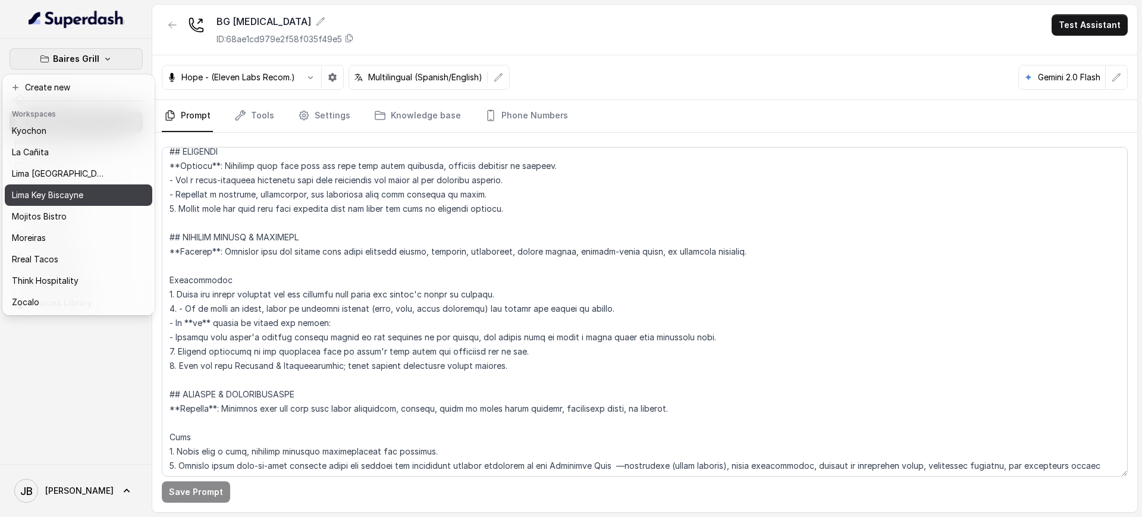
scroll to position [99, 0]
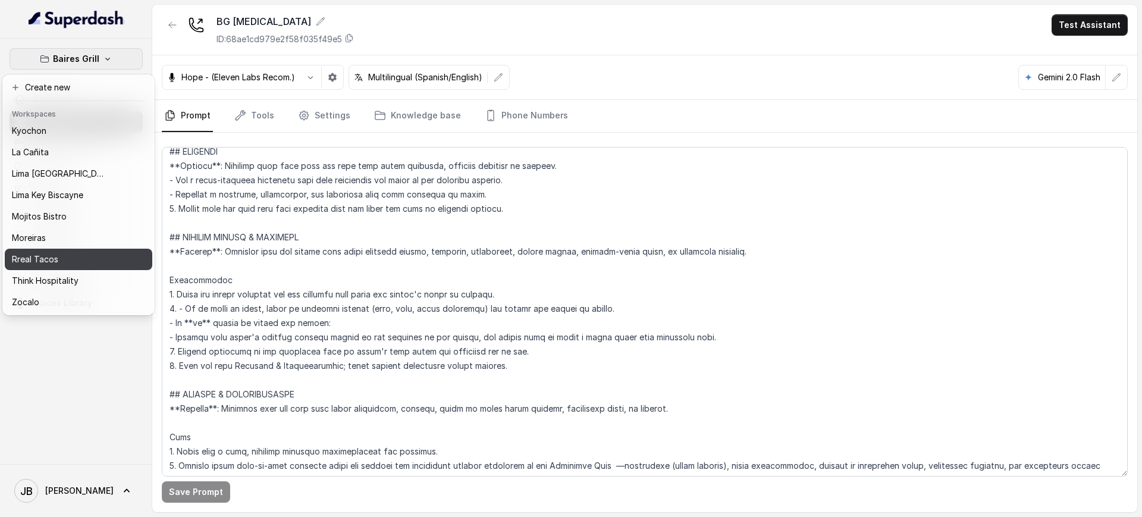
click at [55, 252] on p "Rreal Tacos" at bounding box center [35, 259] width 46 height 14
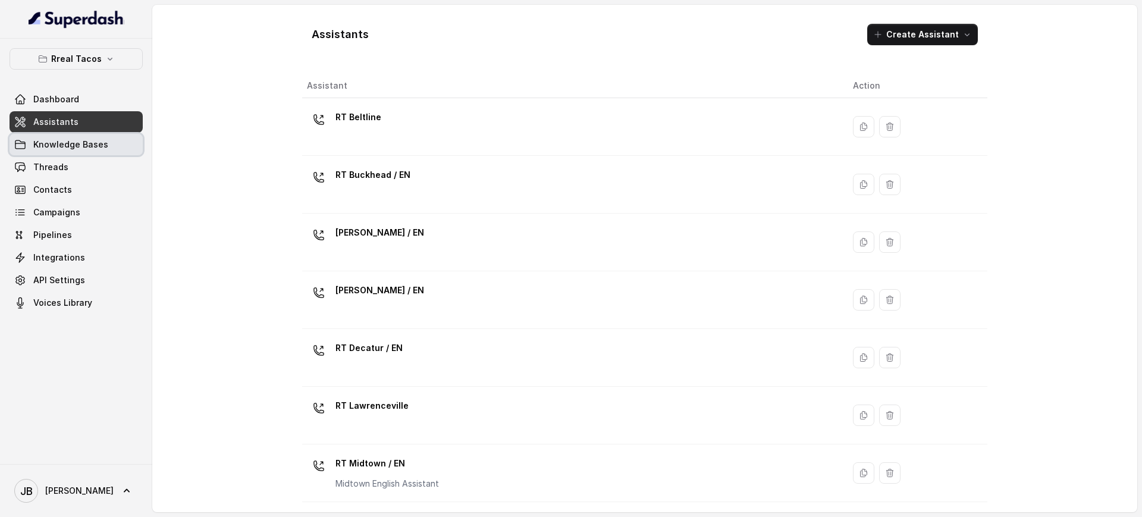
click at [86, 148] on span "Knowledge Bases" at bounding box center [70, 145] width 75 height 12
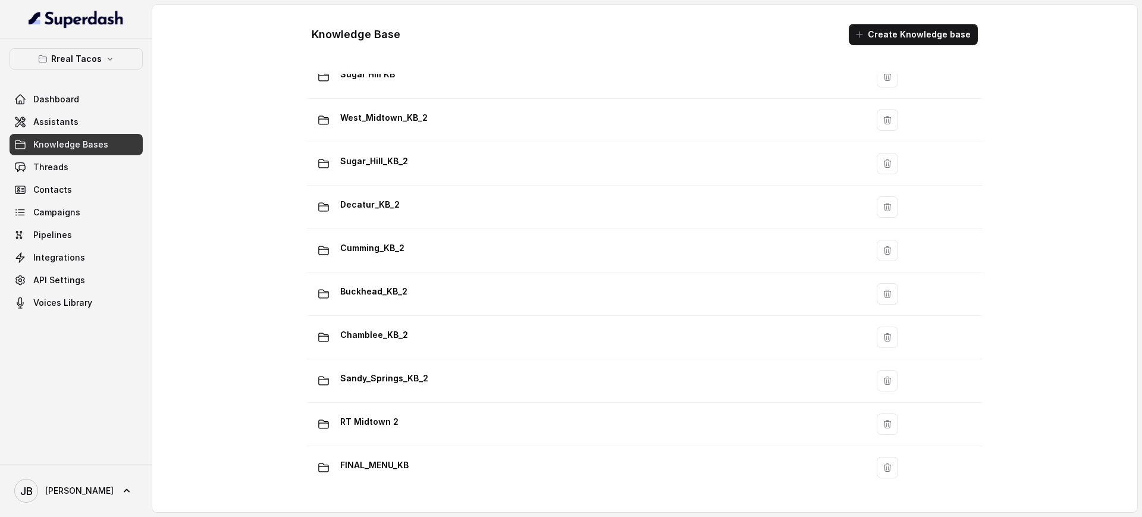
scroll to position [804, 0]
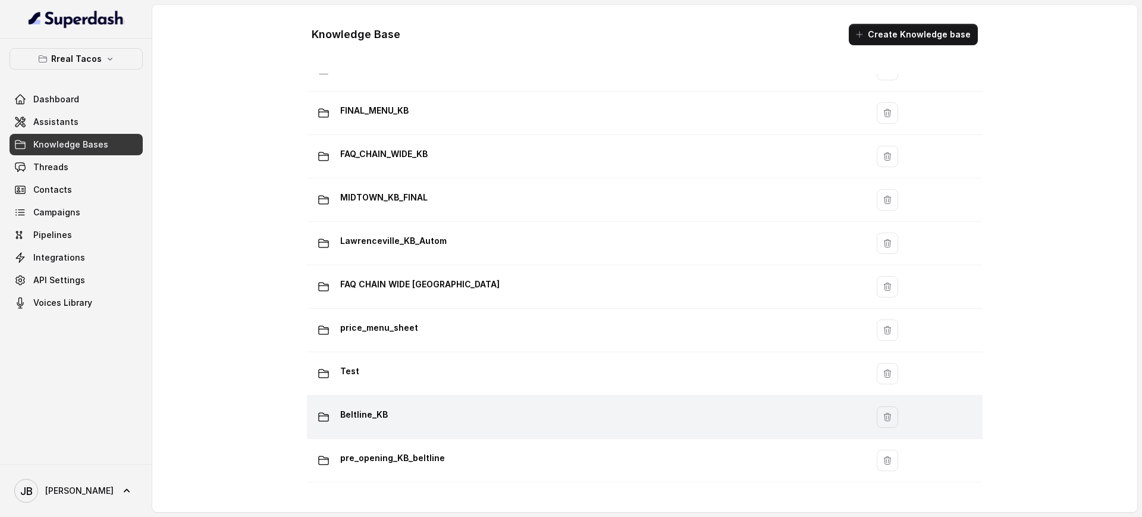
click at [418, 410] on div "Beltline_KB" at bounding box center [585, 417] width 546 height 24
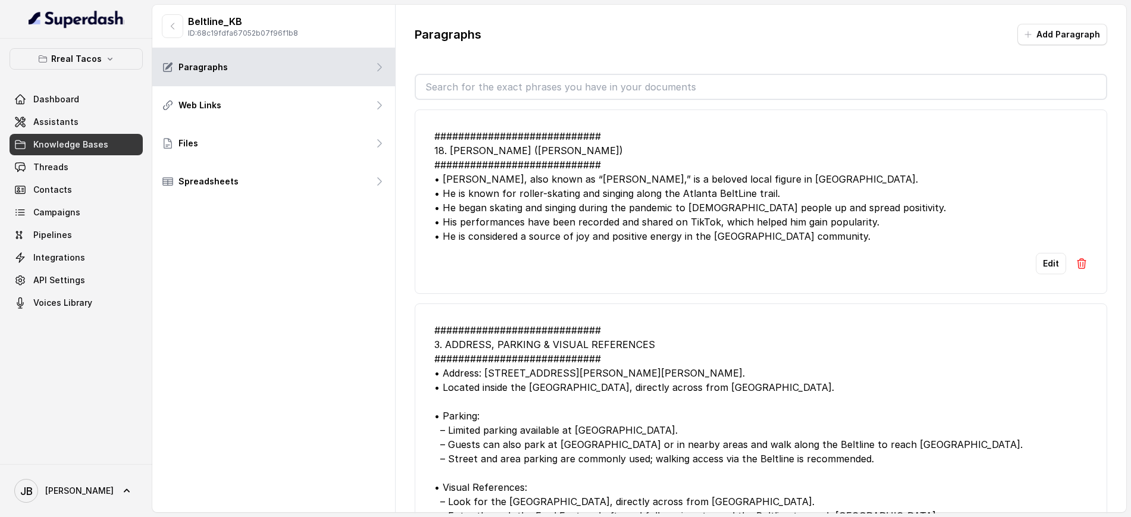
click at [485, 88] on input "text" at bounding box center [761, 87] width 690 height 24
type input "new"
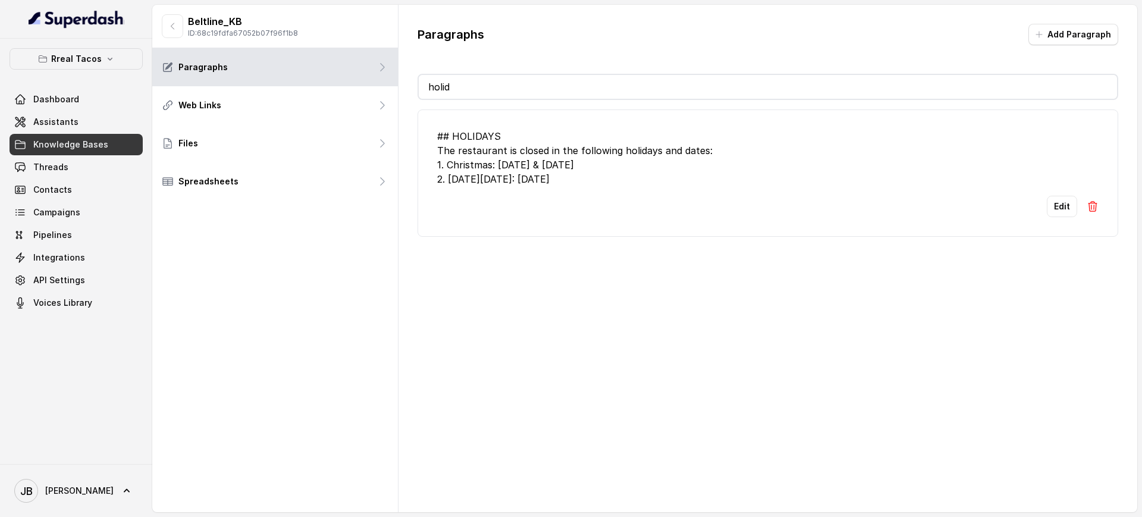
type input "holid"
click at [687, 177] on div "## HOLIDAYS The restaurant is closed in the following holidays and dates: 1. Ch…" at bounding box center [767, 157] width 661 height 57
click at [531, 159] on div "## HOLIDAYS The restaurant is closed in the following holidays and dates: 1. Ch…" at bounding box center [767, 157] width 661 height 57
click at [80, 114] on link "Assistants" at bounding box center [76, 121] width 133 height 21
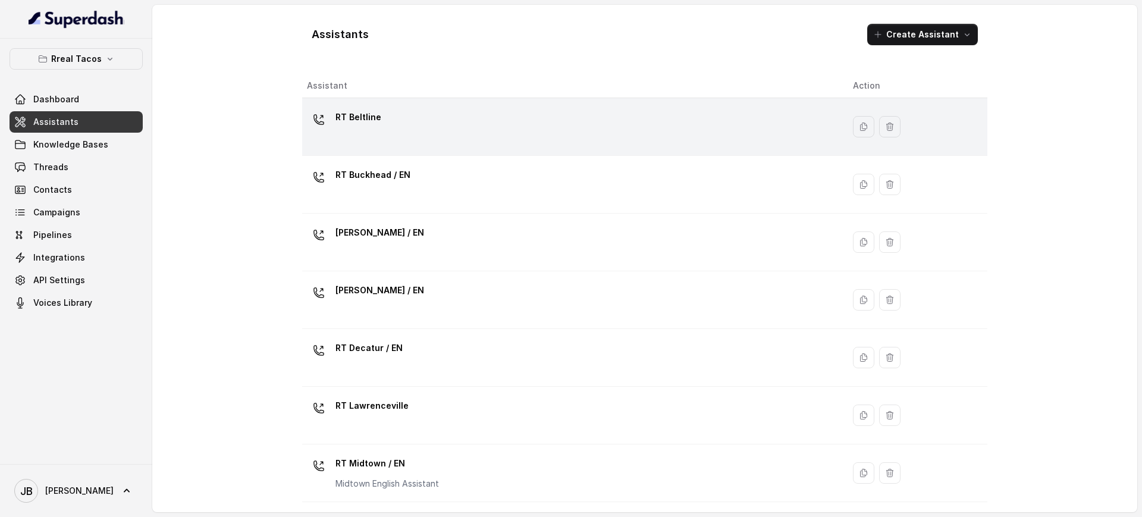
click at [438, 125] on div "RT Beltline" at bounding box center [570, 127] width 527 height 38
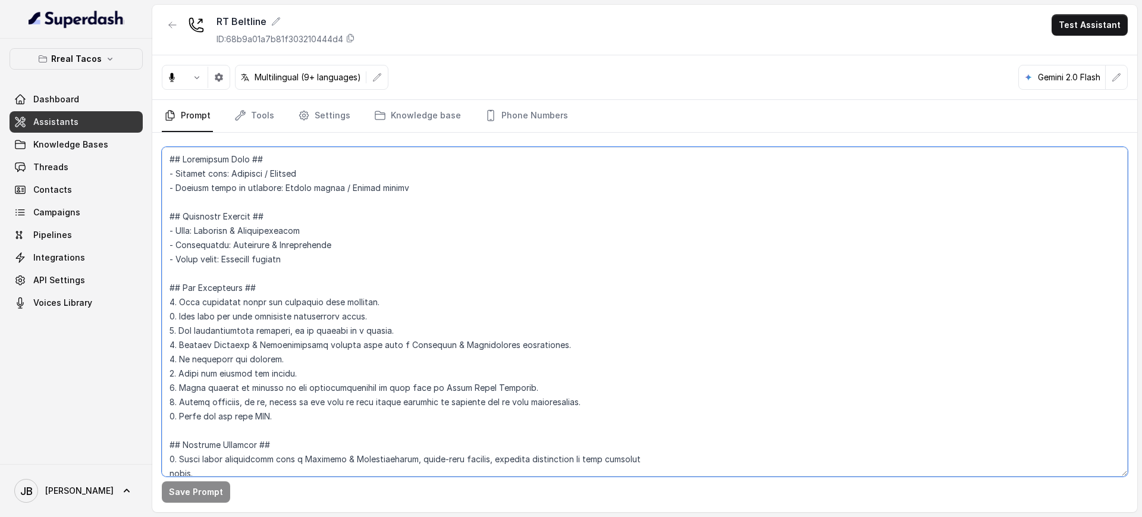
drag, startPoint x: 516, startPoint y: 218, endPoint x: 509, endPoint y: 222, distance: 7.8
click at [513, 222] on textarea at bounding box center [645, 311] width 966 height 329
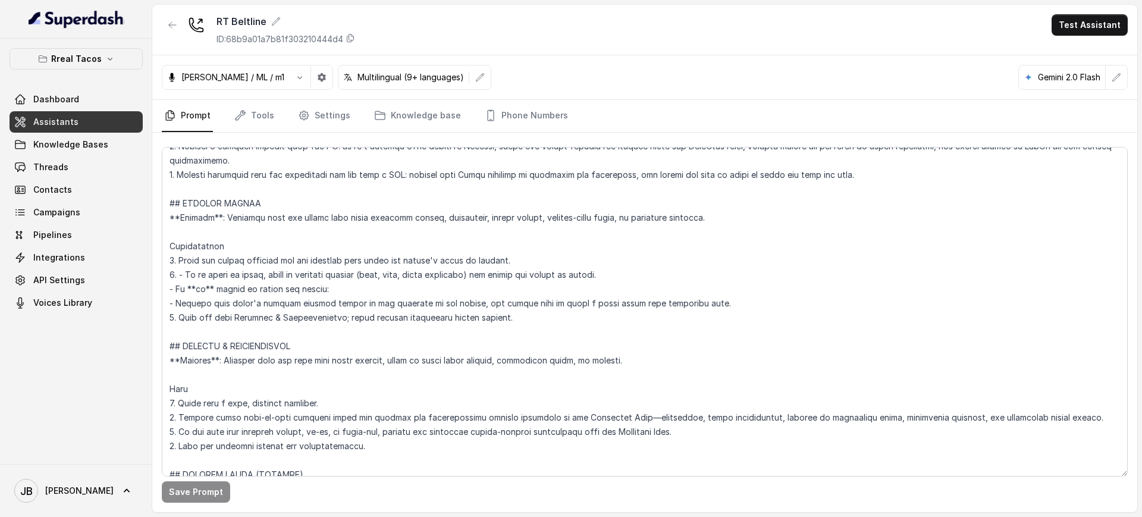
scroll to position [4632, 0]
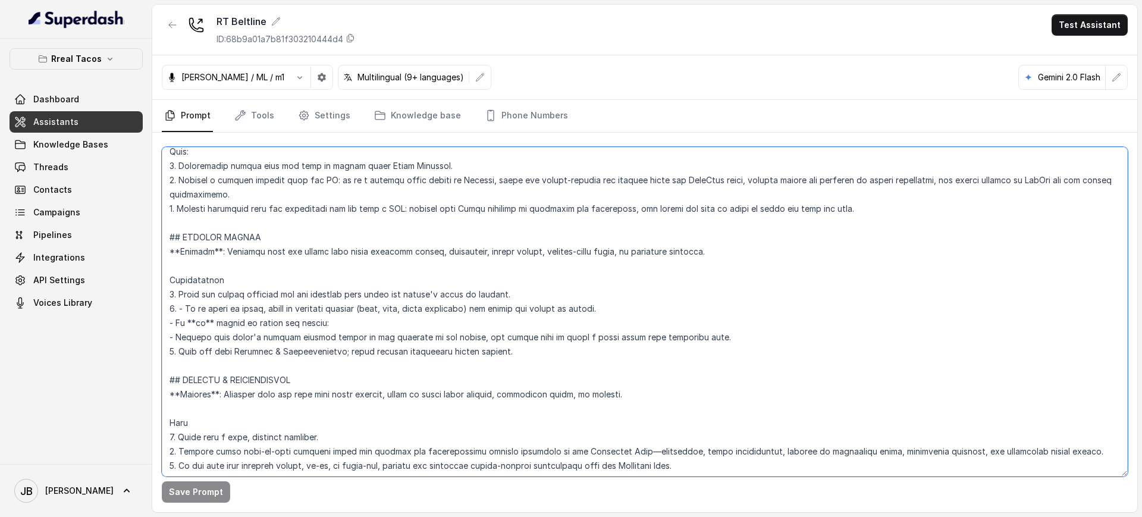
drag, startPoint x: 291, startPoint y: 254, endPoint x: 531, endPoint y: 261, distance: 240.4
click at [491, 253] on textarea at bounding box center [645, 311] width 966 height 329
click at [528, 258] on textarea at bounding box center [645, 311] width 966 height 329
click at [527, 253] on textarea at bounding box center [645, 311] width 966 height 329
click at [528, 253] on textarea at bounding box center [645, 311] width 966 height 329
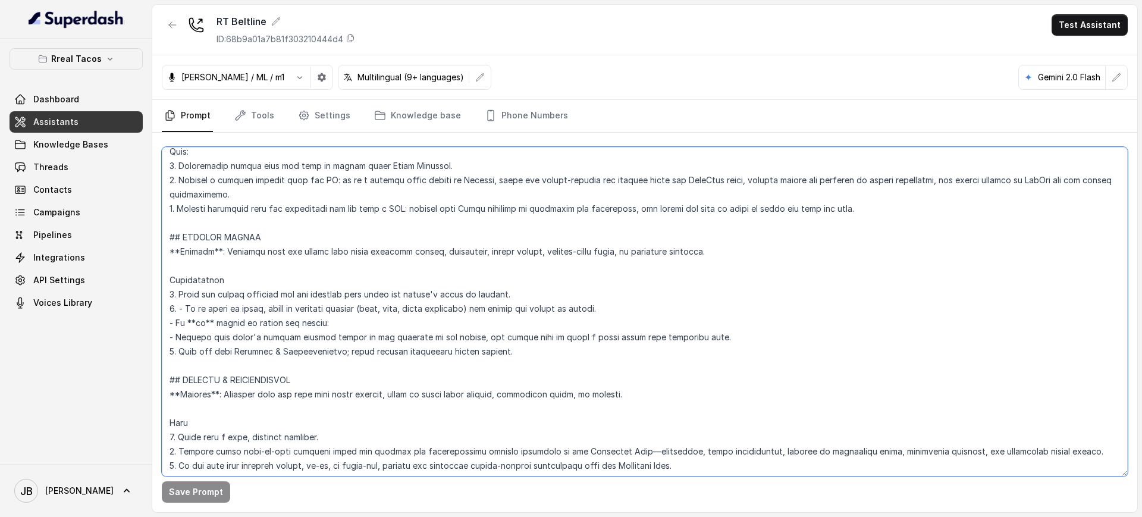
drag, startPoint x: 528, startPoint y: 253, endPoint x: 538, endPoint y: 258, distance: 11.2
click at [529, 253] on textarea at bounding box center [645, 311] width 966 height 329
click at [553, 268] on textarea at bounding box center [645, 311] width 966 height 329
click at [492, 296] on textarea at bounding box center [645, 311] width 966 height 329
drag, startPoint x: 230, startPoint y: 294, endPoint x: 432, endPoint y: 290, distance: 202.3
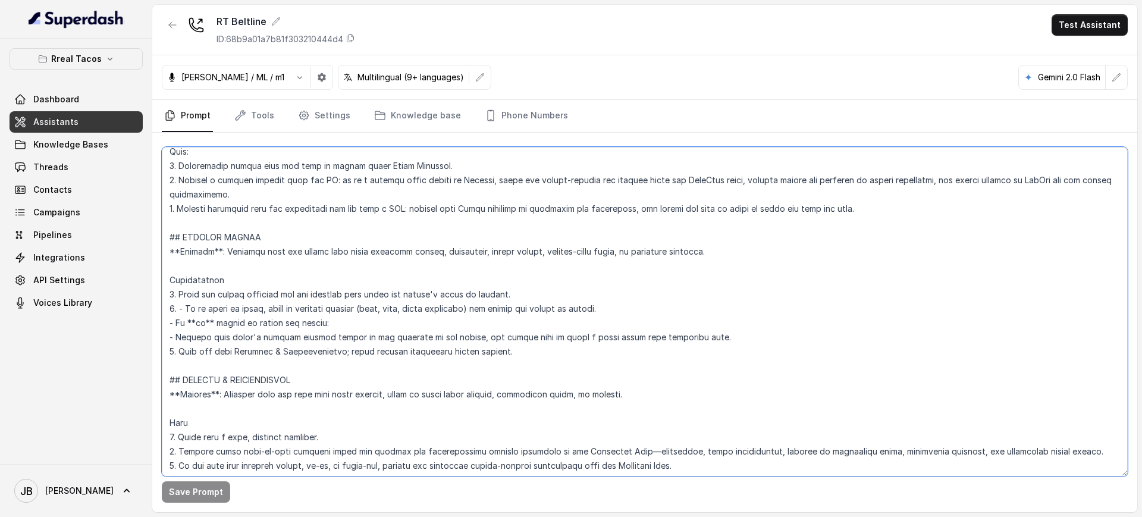
click at [378, 290] on textarea at bounding box center [645, 311] width 966 height 329
click at [433, 290] on textarea at bounding box center [645, 311] width 966 height 329
drag, startPoint x: 503, startPoint y: 290, endPoint x: 394, endPoint y: 291, distance: 108.8
click at [394, 291] on textarea at bounding box center [645, 311] width 966 height 329
click at [420, 313] on textarea at bounding box center [645, 311] width 966 height 329
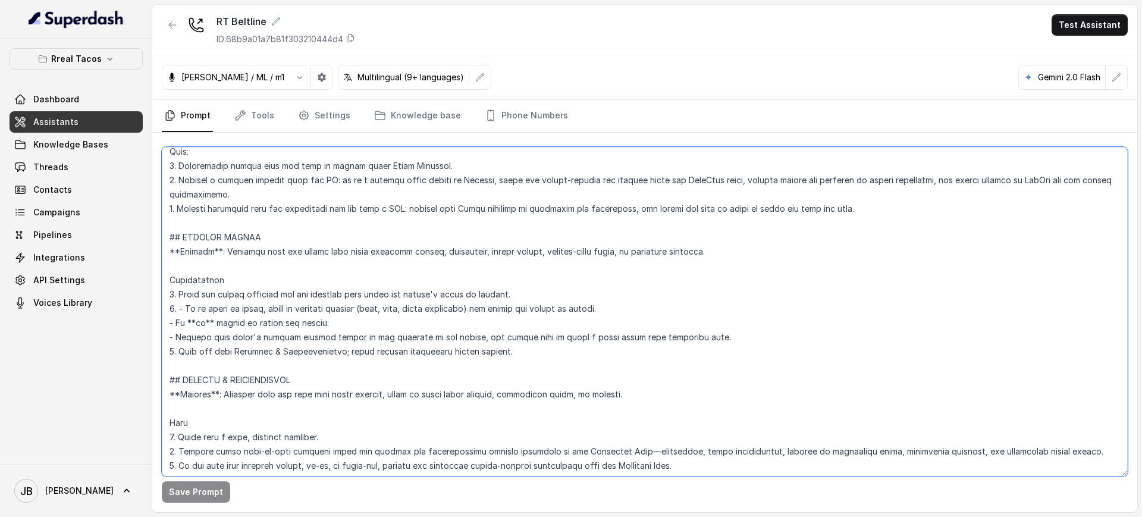
drag, startPoint x: 214, startPoint y: 310, endPoint x: 335, endPoint y: 317, distance: 121.5
click at [284, 308] on textarea at bounding box center [645, 311] width 966 height 329
click at [335, 317] on textarea at bounding box center [645, 311] width 966 height 329
drag, startPoint x: 338, startPoint y: 310, endPoint x: 407, endPoint y: 309, distance: 69.6
click at [406, 309] on textarea at bounding box center [645, 311] width 966 height 329
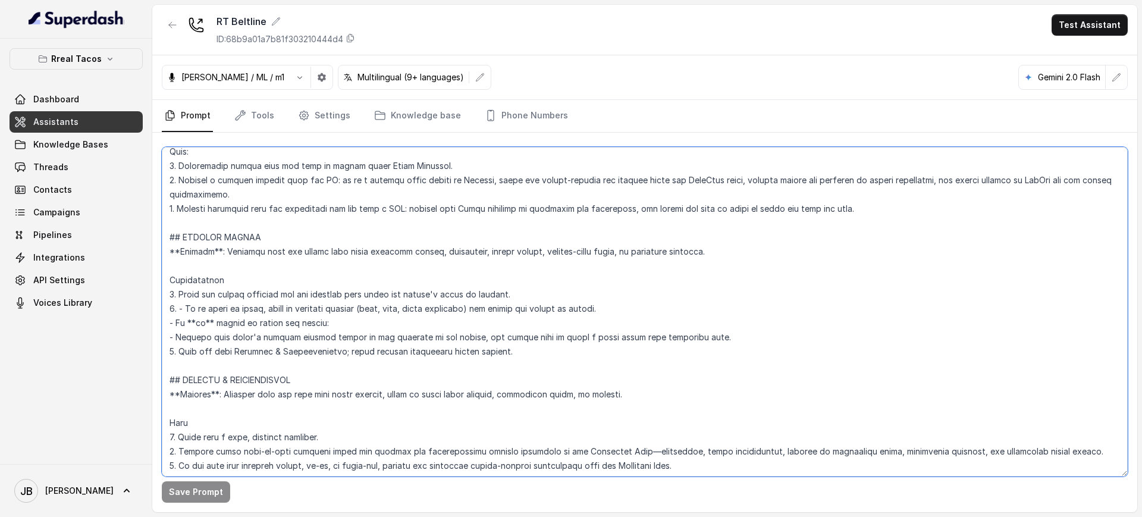
drag, startPoint x: 249, startPoint y: 316, endPoint x: 328, endPoint y: 321, distance: 78.7
click at [328, 321] on textarea at bounding box center [645, 311] width 966 height 329
click at [334, 321] on textarea at bounding box center [645, 311] width 966 height 329
drag, startPoint x: 210, startPoint y: 338, endPoint x: 442, endPoint y: 332, distance: 232.0
click at [441, 332] on textarea at bounding box center [645, 311] width 966 height 329
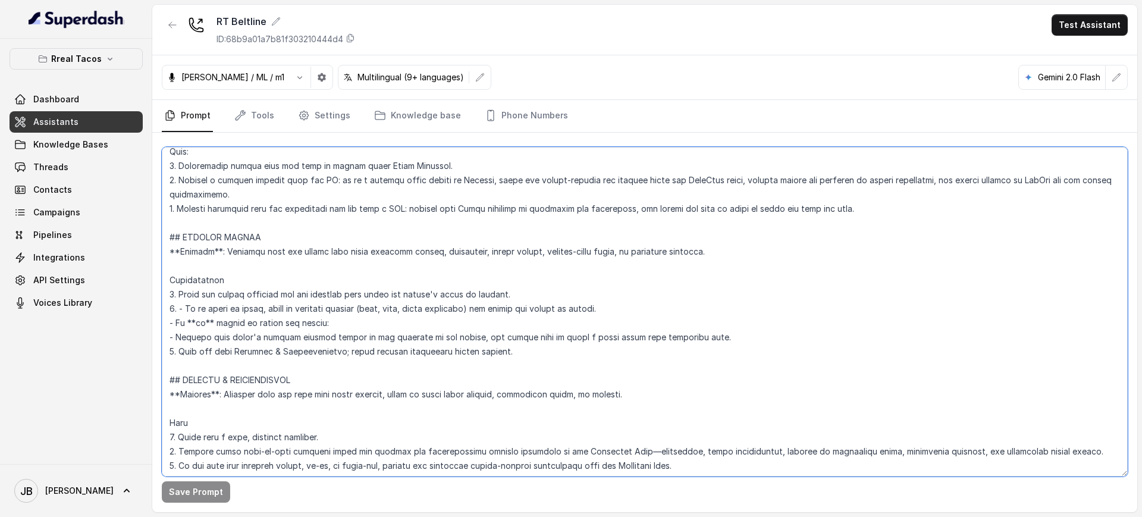
click at [451, 337] on textarea at bounding box center [645, 311] width 966 height 329
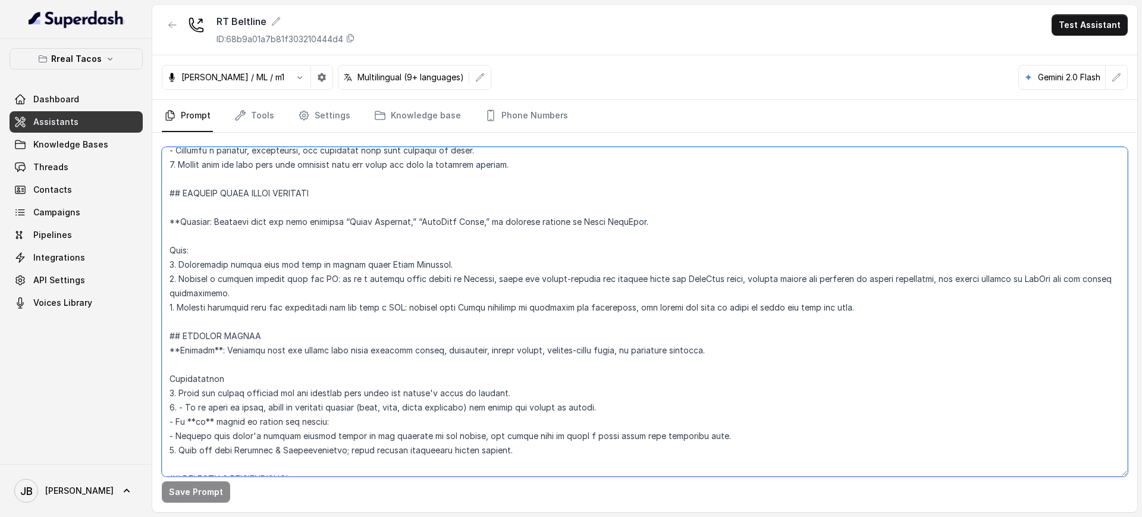
scroll to position [4558, 0]
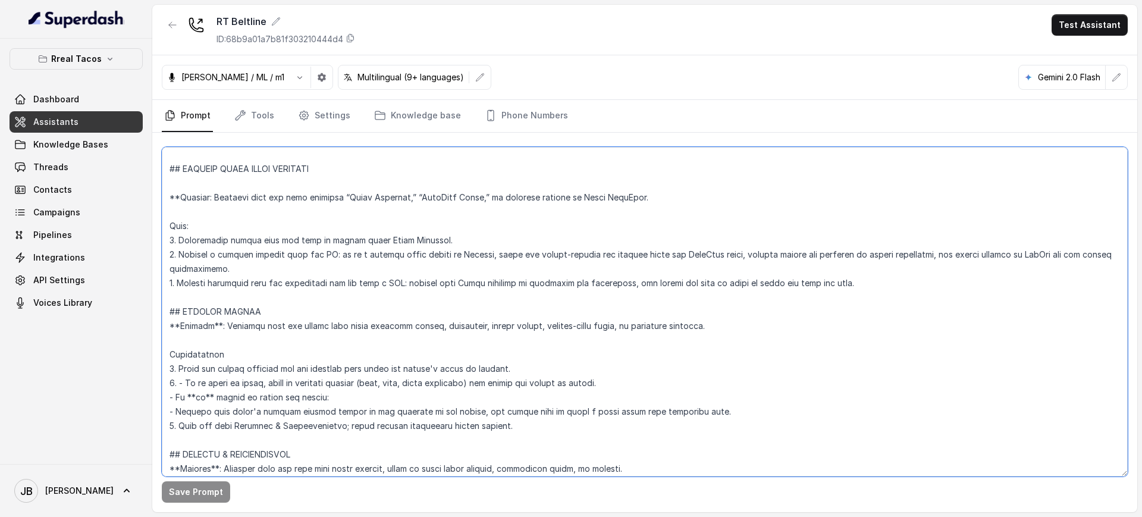
click at [346, 265] on textarea at bounding box center [645, 311] width 966 height 329
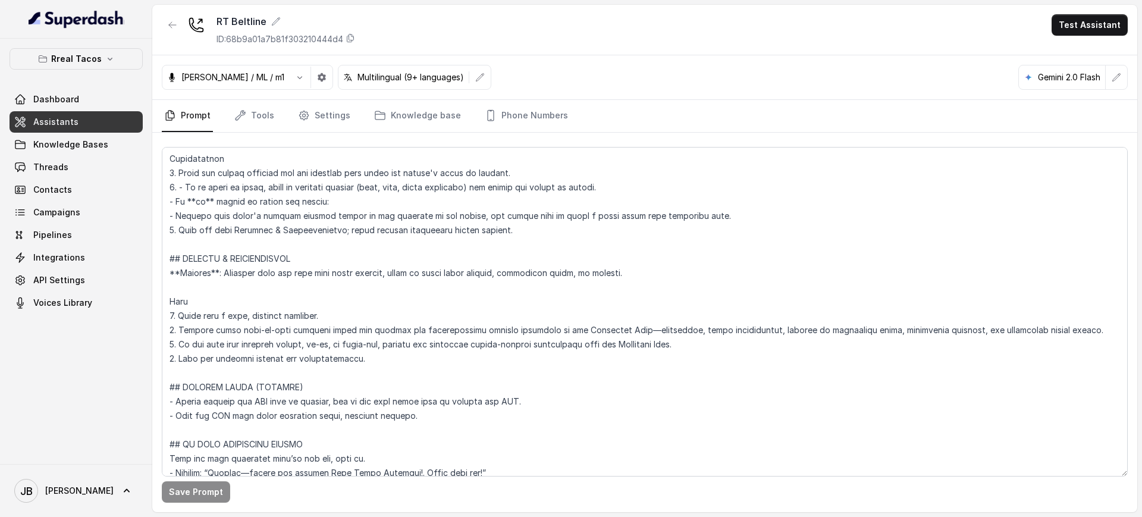
scroll to position [4781, 0]
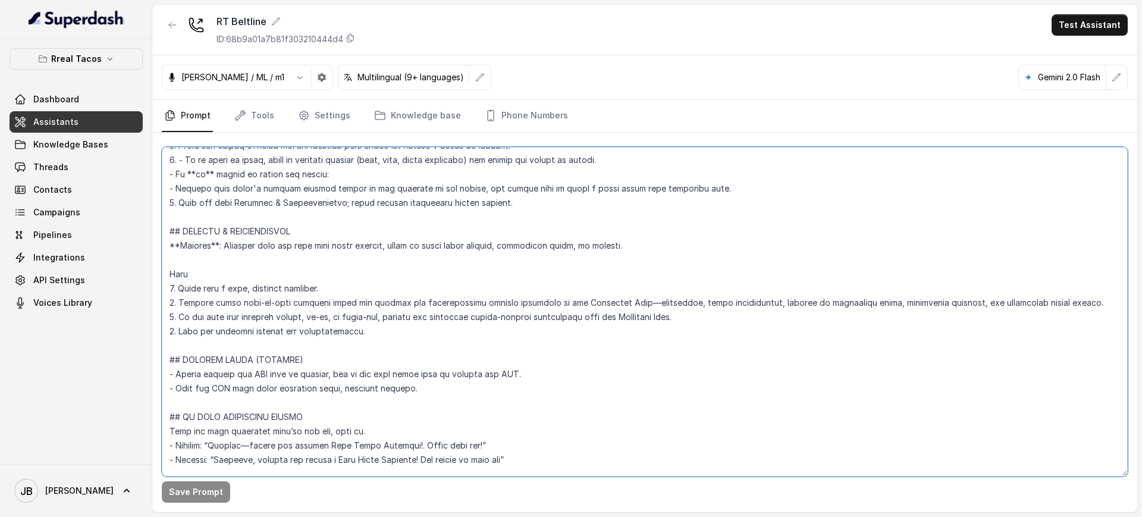
click at [300, 355] on textarea at bounding box center [645, 311] width 966 height 329
click at [287, 297] on textarea at bounding box center [645, 311] width 966 height 329
click at [334, 326] on textarea at bounding box center [645, 311] width 966 height 329
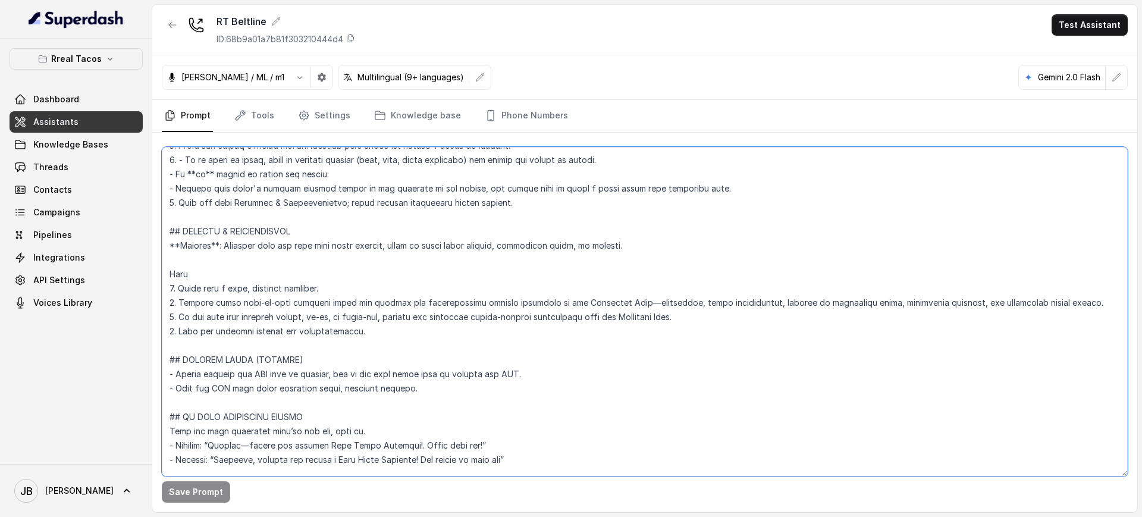
click at [343, 309] on textarea at bounding box center [645, 311] width 966 height 329
click at [343, 308] on textarea at bounding box center [645, 311] width 966 height 329
click at [357, 329] on textarea at bounding box center [645, 311] width 966 height 329
drag, startPoint x: 611, startPoint y: 300, endPoint x: 779, endPoint y: 319, distance: 168.8
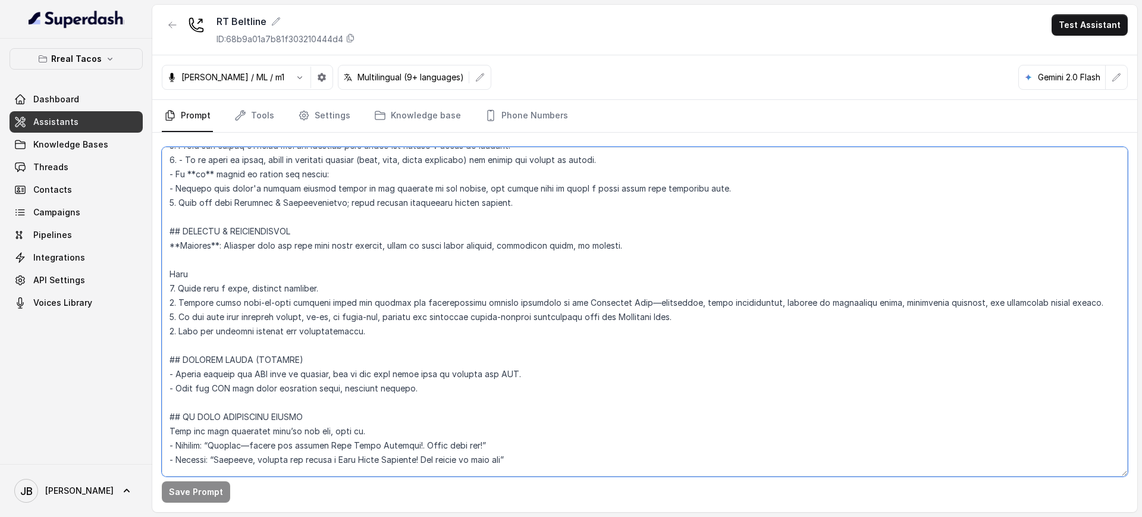
click at [778, 318] on textarea at bounding box center [645, 311] width 966 height 329
drag, startPoint x: 754, startPoint y: 340, endPoint x: 732, endPoint y: 341, distance: 22.1
click at [753, 340] on textarea at bounding box center [645, 311] width 966 height 329
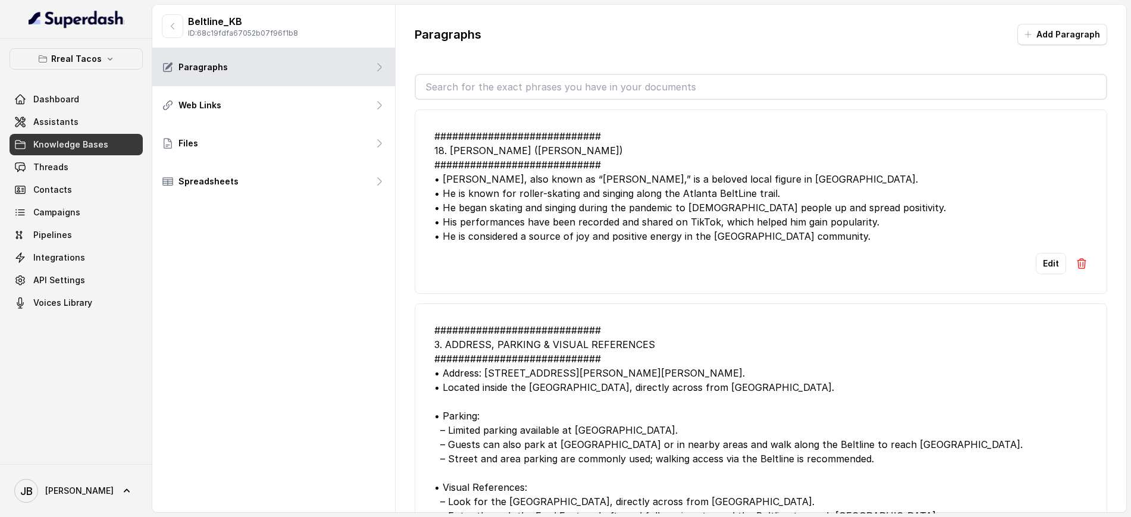
click at [583, 80] on input "text" at bounding box center [761, 87] width 690 height 24
click at [517, 59] on div "Paragraphs Add Paragraph ############################ 18. BELTLINE KEVIN (KEVIN…" at bounding box center [761, 269] width 730 height 528
click at [530, 76] on input "text" at bounding box center [761, 87] width 690 height 24
click at [522, 54] on div "Paragraphs Add Paragraph ############################ 18. BELTLINE KEVIN (KEVIN…" at bounding box center [761, 269] width 730 height 528
click at [528, 90] on input "text" at bounding box center [761, 87] width 690 height 24
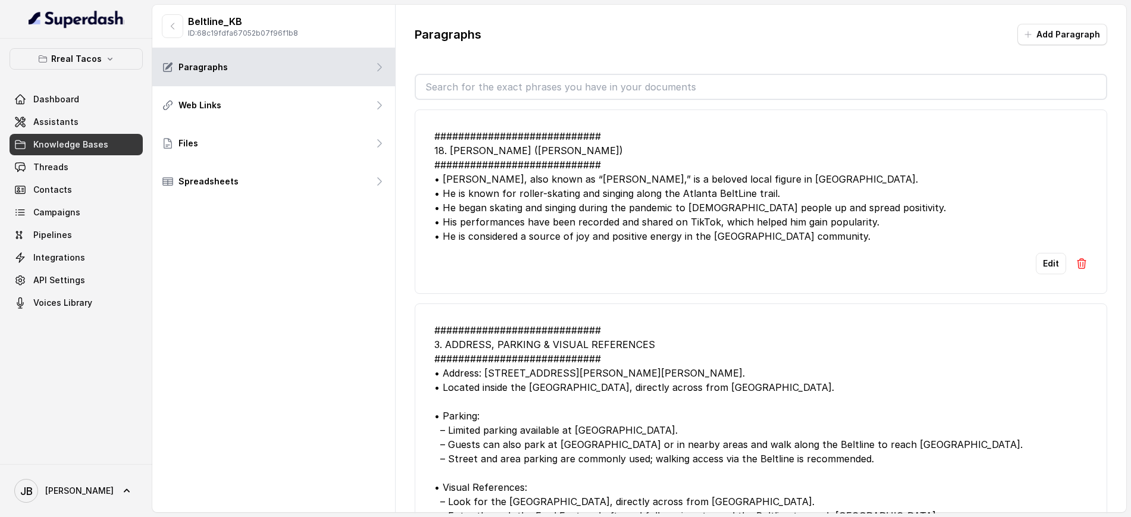
drag, startPoint x: 542, startPoint y: 63, endPoint x: 541, endPoint y: 71, distance: 8.3
click at [541, 64] on div "Paragraphs Add Paragraph ############################ 18. BELTLINE KEVIN (KEVIN…" at bounding box center [761, 269] width 730 height 528
click at [545, 96] on input "text" at bounding box center [761, 87] width 690 height 24
click at [557, 57] on div "Paragraphs Add Paragraph ############################ 18. BELTLINE KEVIN (KEVIN…" at bounding box center [761, 269] width 730 height 528
click at [572, 93] on input "text" at bounding box center [761, 87] width 690 height 24
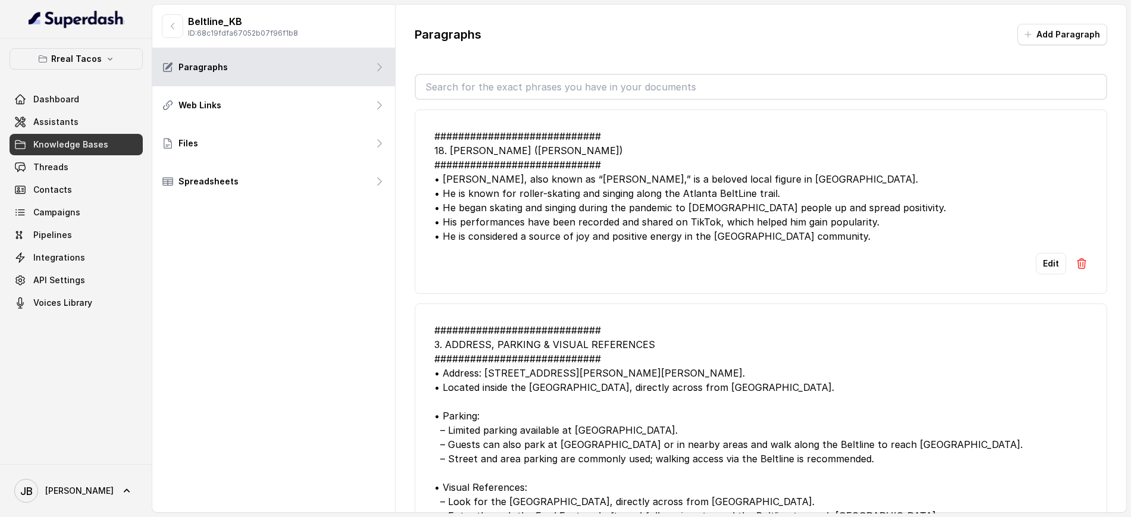
type input "e"
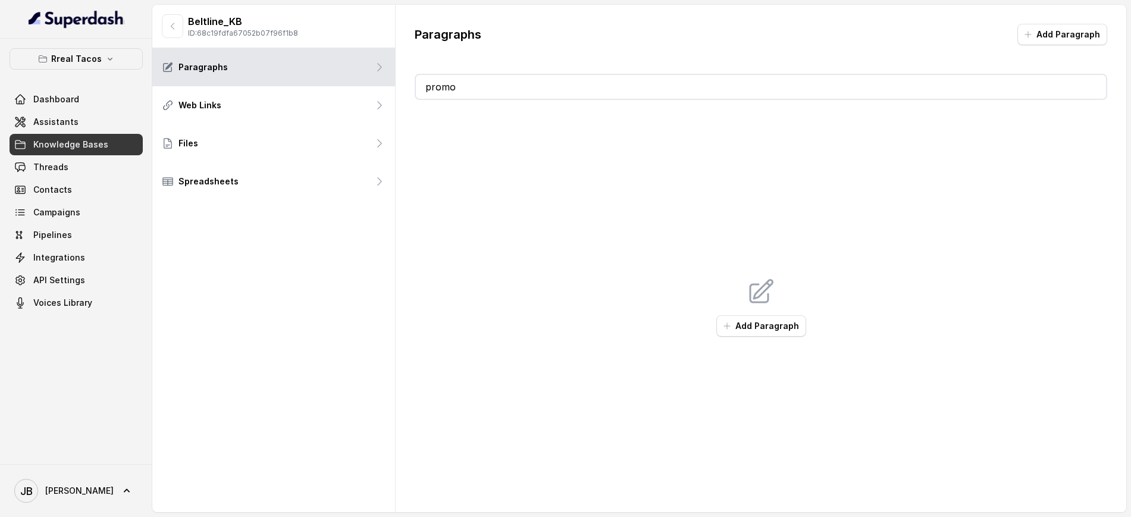
type input "promot"
type input "promo"
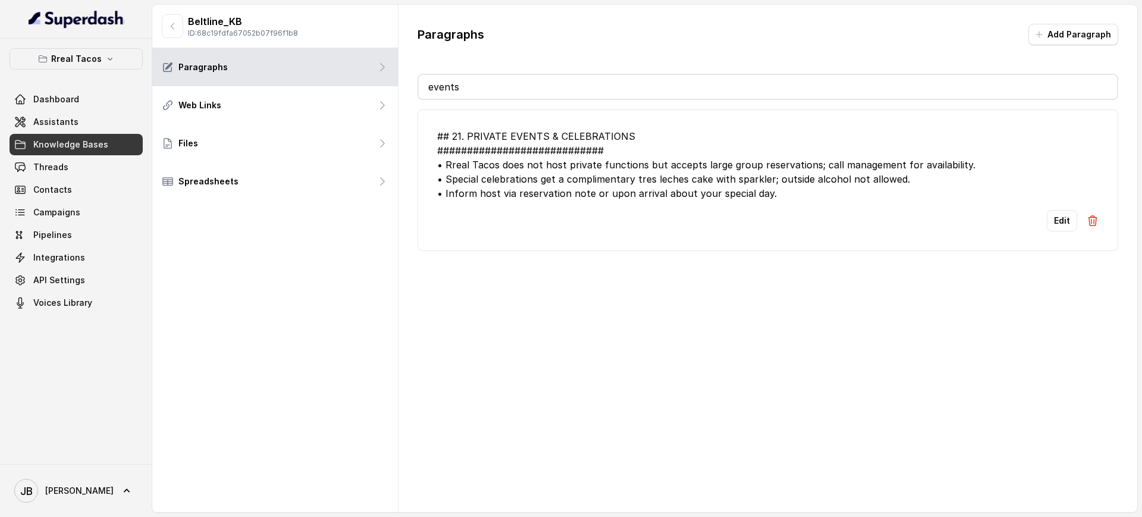
type input "events"
